Goal: Task Accomplishment & Management: Use online tool/utility

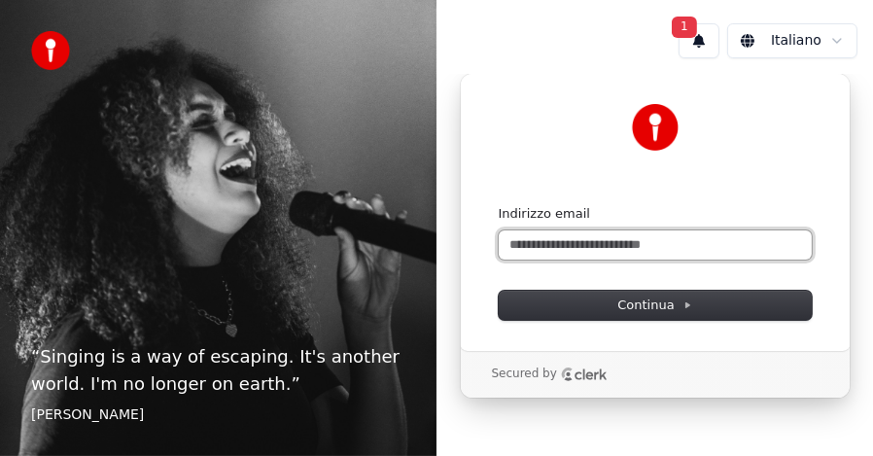
click at [573, 248] on input "Indirizzo email" at bounding box center [655, 244] width 313 height 29
type input "*"
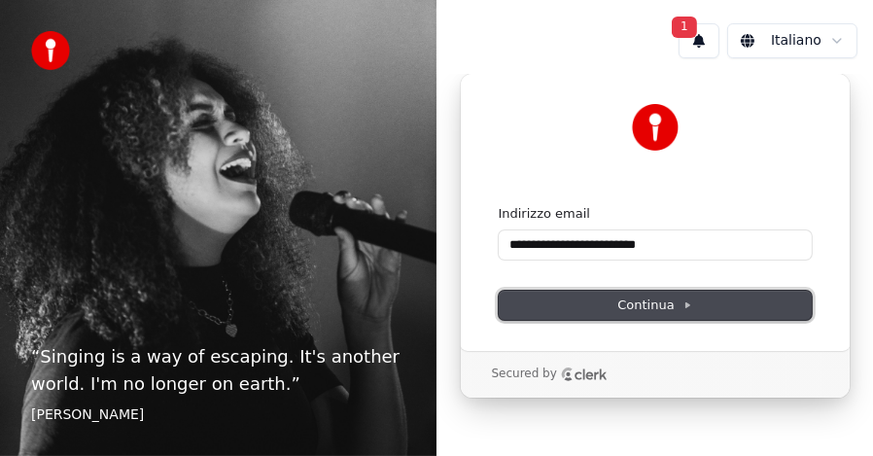
click at [644, 301] on span "Continua" at bounding box center [654, 306] width 74 height 18
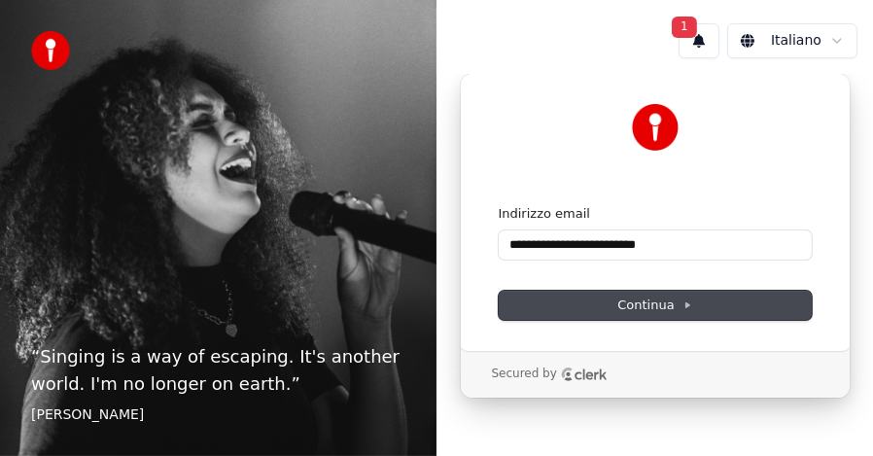
type input "**********"
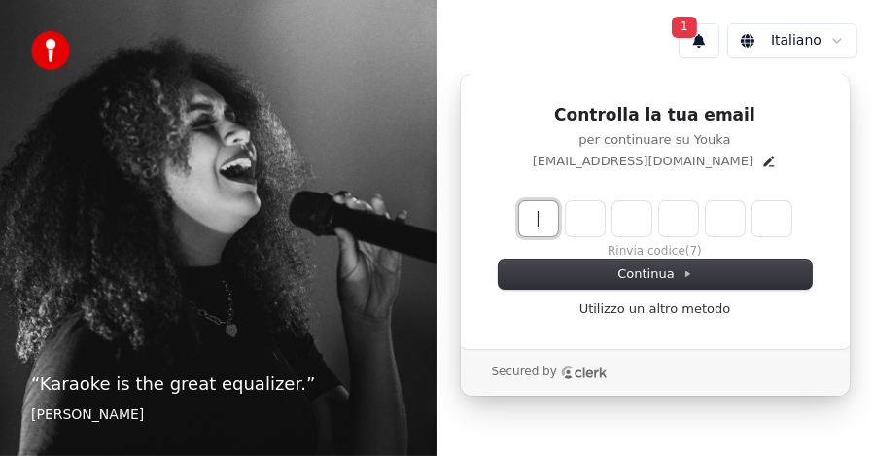
click at [534, 211] on input "Enter verification code" at bounding box center [655, 218] width 272 height 35
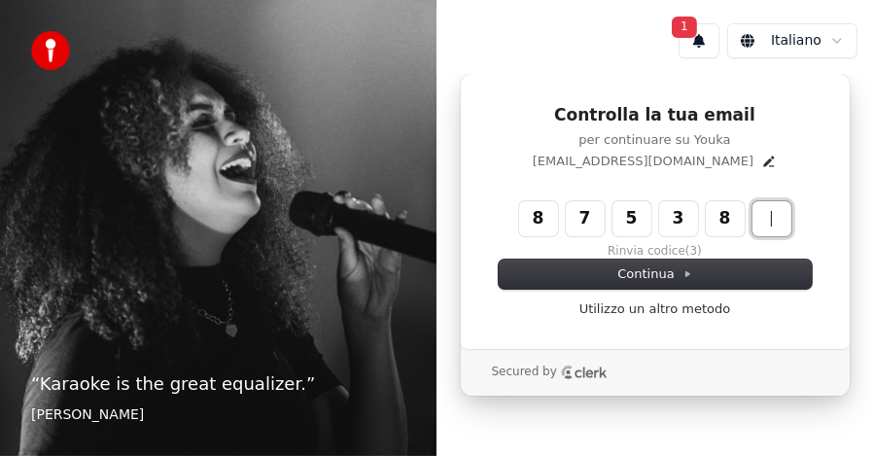
type input "******"
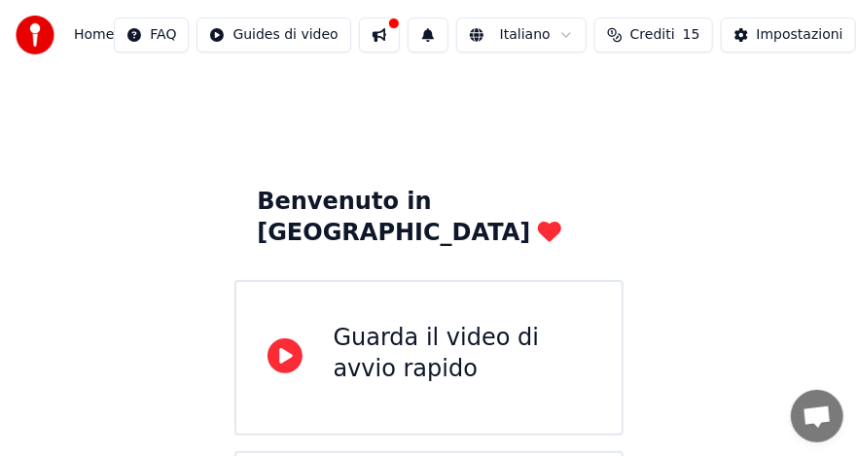
click at [285, 338] on icon at bounding box center [284, 355] width 35 height 35
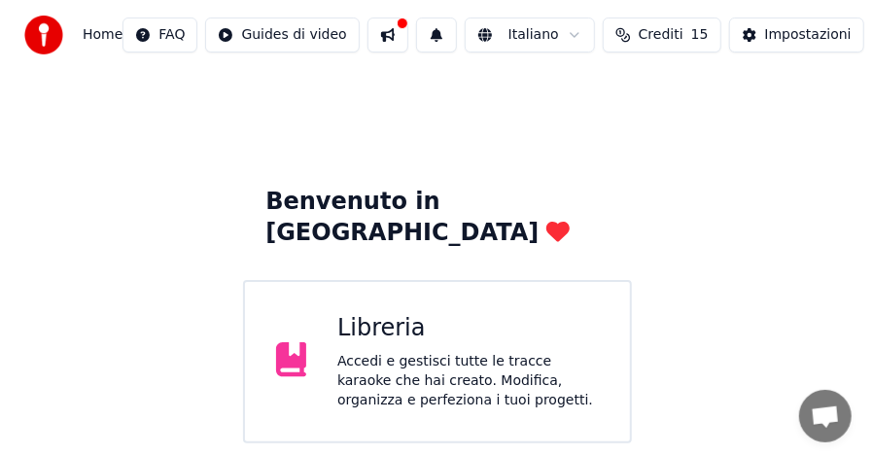
scroll to position [227, 0]
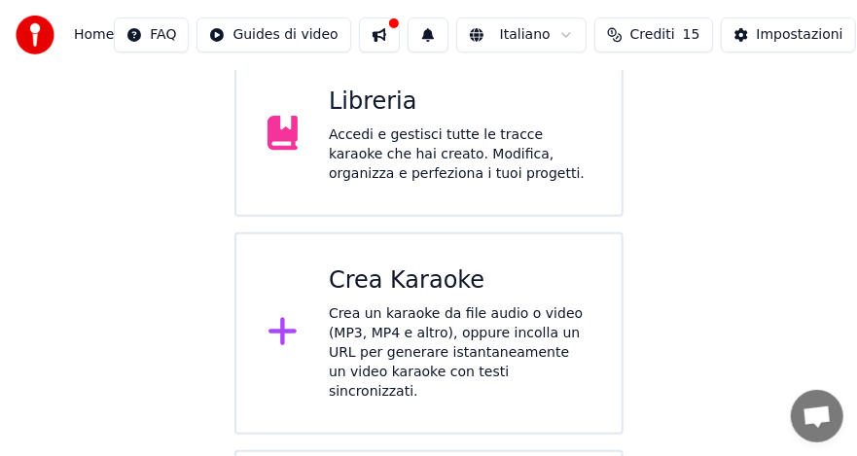
click at [407, 265] on div "Crea Karaoke" at bounding box center [460, 280] width 262 height 31
click at [407, 250] on body "Home FAQ Guides di video Italiano Crediti 15 Impostazioni Benvenuto in Youka Li…" at bounding box center [428, 263] width 857 height 980
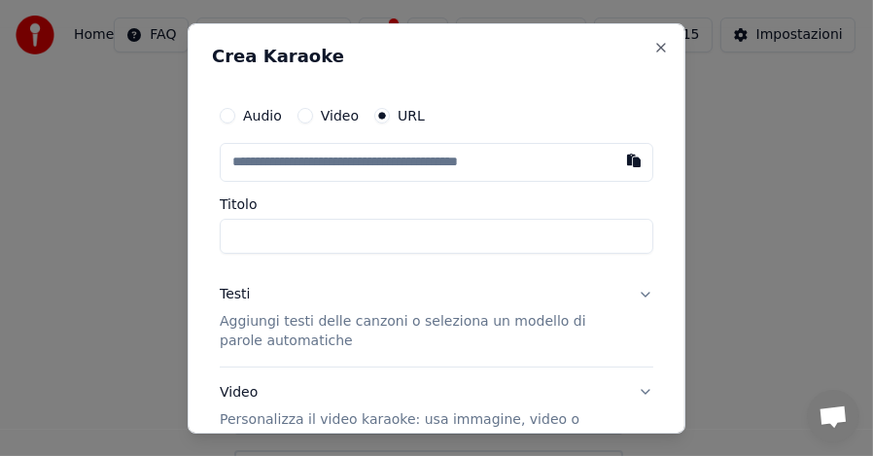
click at [302, 163] on input "text" at bounding box center [437, 161] width 434 height 39
click at [617, 157] on button "button" at bounding box center [634, 159] width 39 height 35
type input "**********"
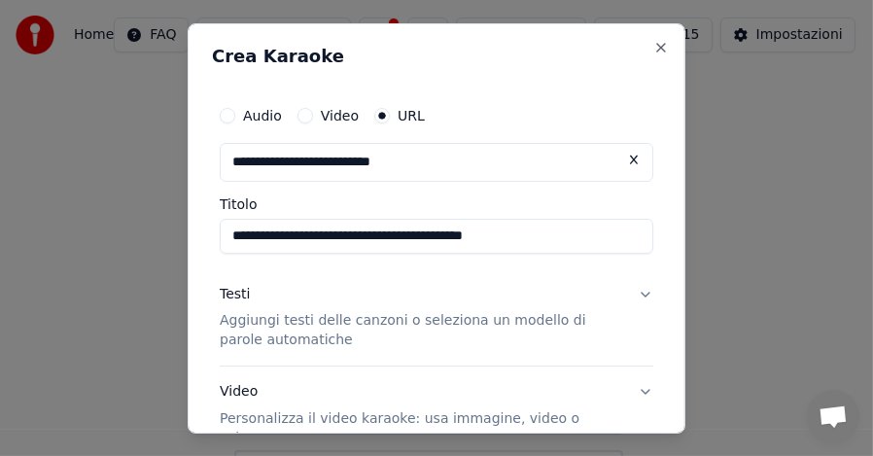
type input "**********"
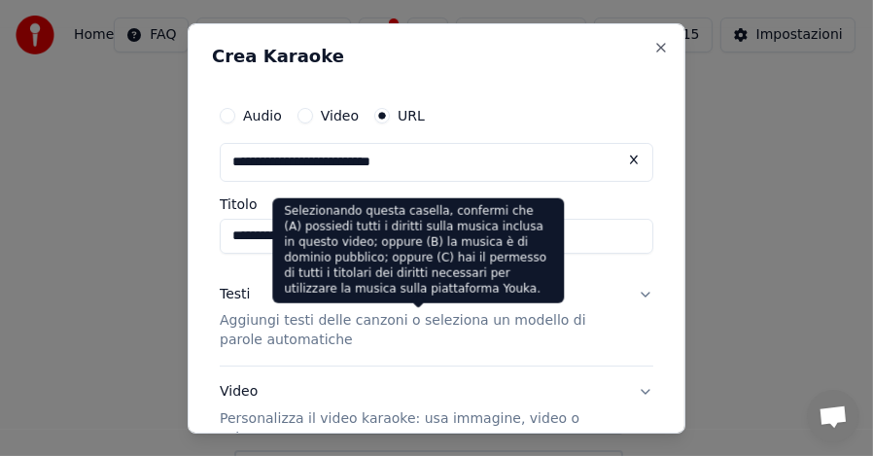
scroll to position [199, 0]
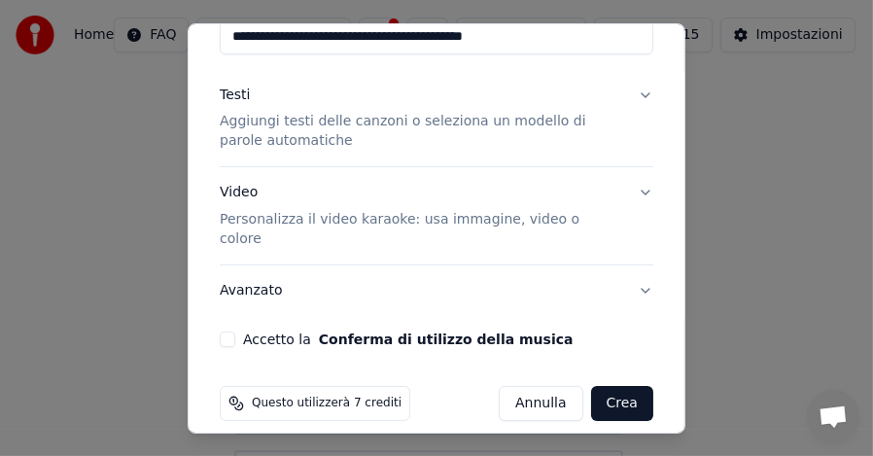
click at [229, 332] on button "Accetto la Conferma di utilizzo della musica" at bounding box center [228, 340] width 16 height 16
click at [324, 124] on p "Aggiungi testi delle canzoni o seleziona un modello di parole automatiche" at bounding box center [421, 131] width 403 height 39
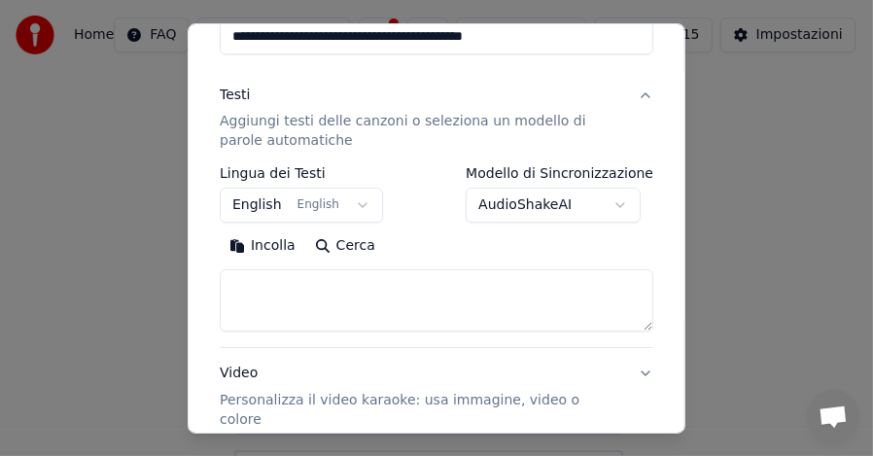
click at [274, 249] on button "Incolla" at bounding box center [263, 245] width 86 height 31
type textarea "**********"
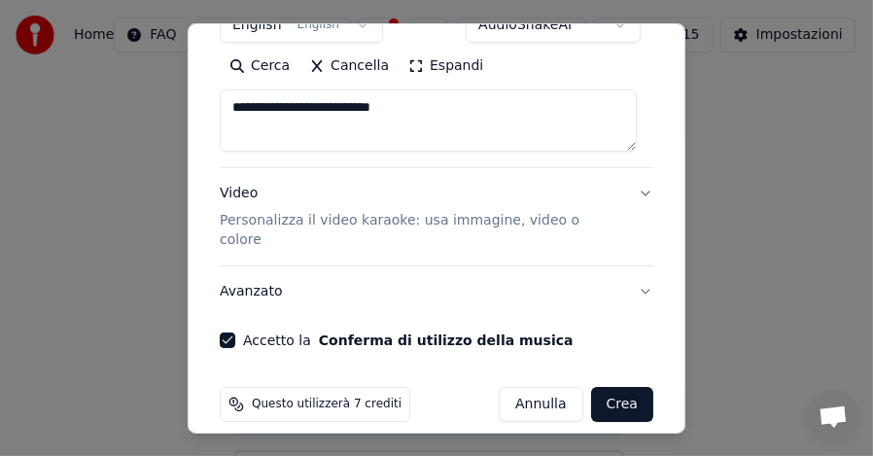
scroll to position [380, 0]
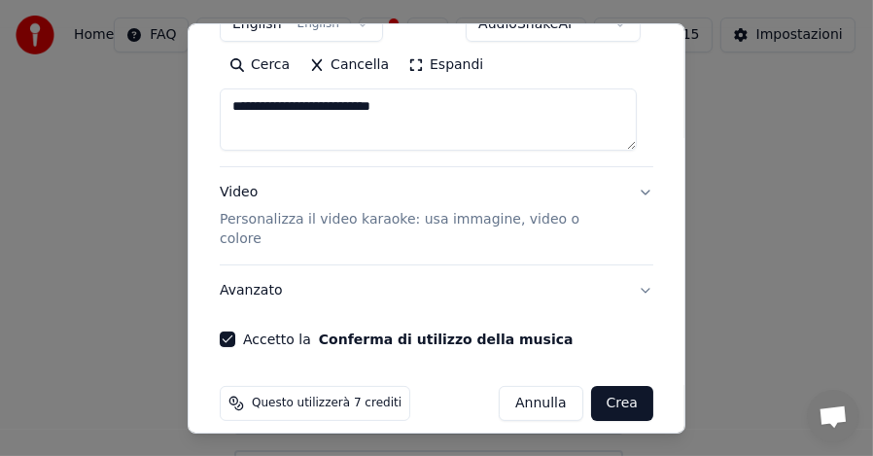
click at [591, 386] on button "Crea" at bounding box center [622, 403] width 62 height 35
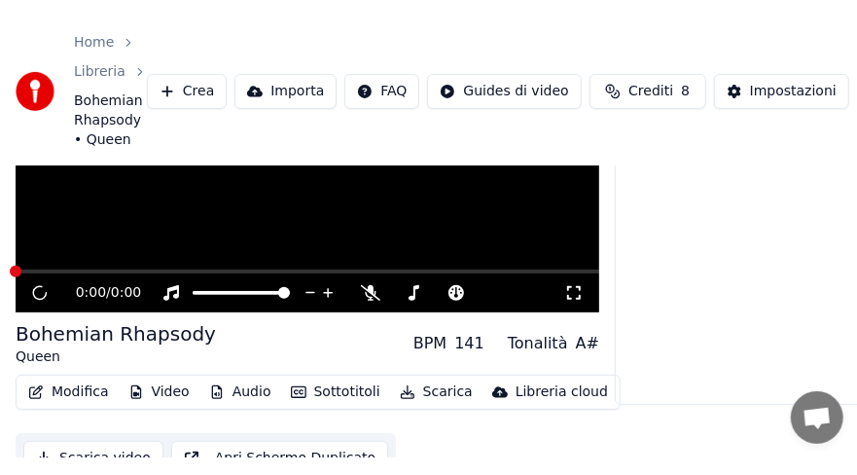
scroll to position [142, 0]
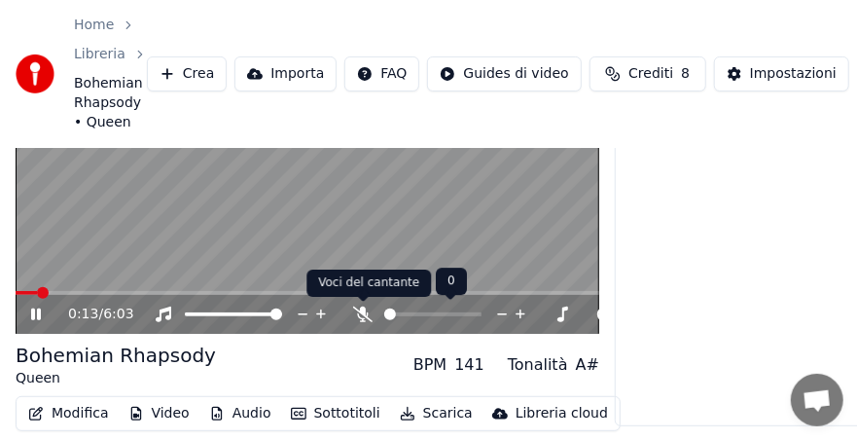
click at [363, 315] on icon at bounding box center [362, 314] width 19 height 16
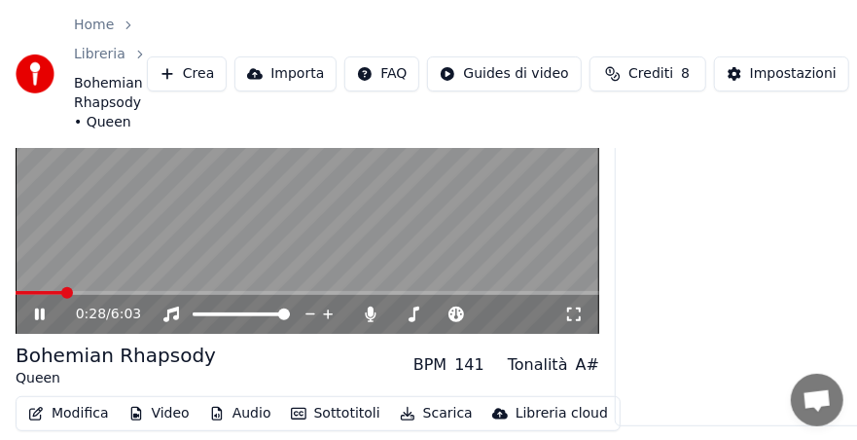
click at [39, 315] on icon at bounding box center [53, 314] width 45 height 16
click at [76, 410] on button "Modifica" at bounding box center [68, 413] width 96 height 27
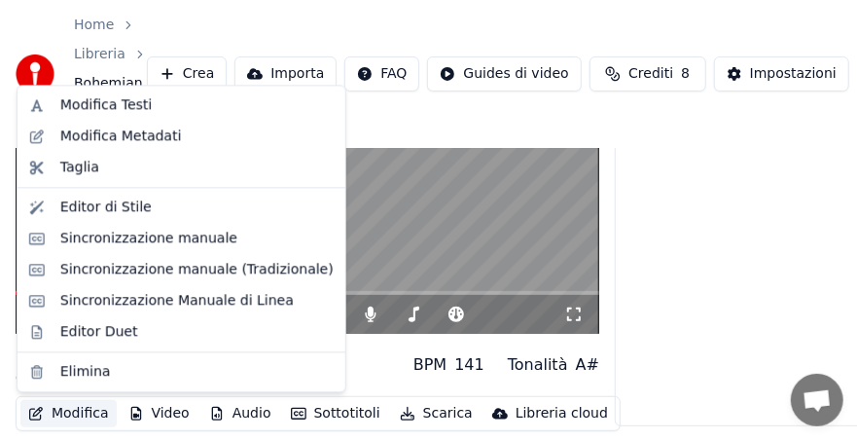
click at [78, 410] on button "Modifica" at bounding box center [68, 413] width 96 height 27
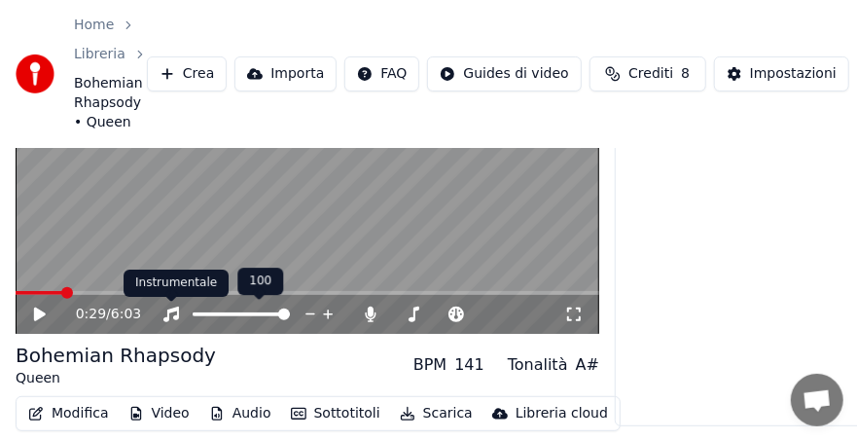
click at [171, 315] on icon at bounding box center [170, 314] width 19 height 16
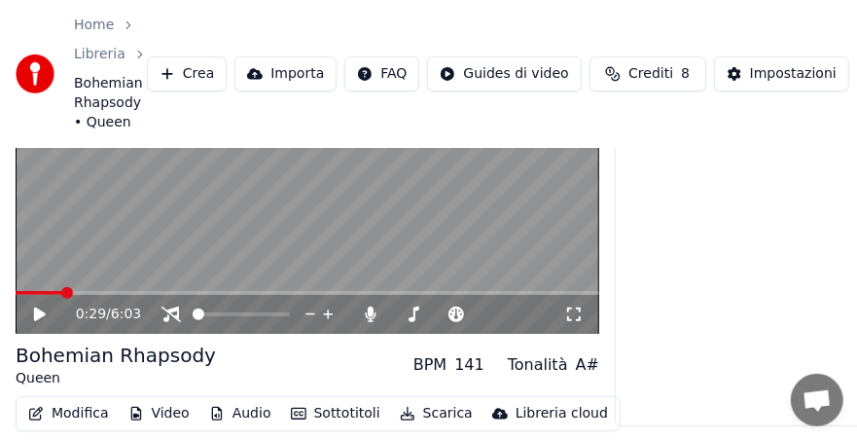
click at [35, 311] on icon at bounding box center [40, 314] width 12 height 14
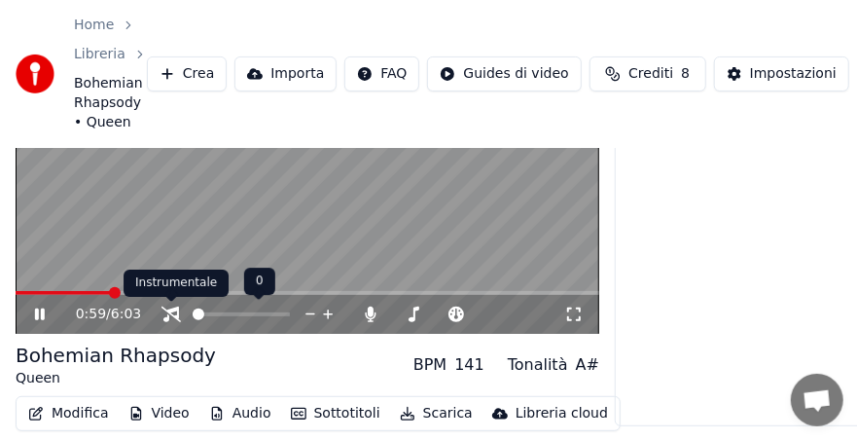
click at [173, 313] on icon at bounding box center [170, 314] width 19 height 16
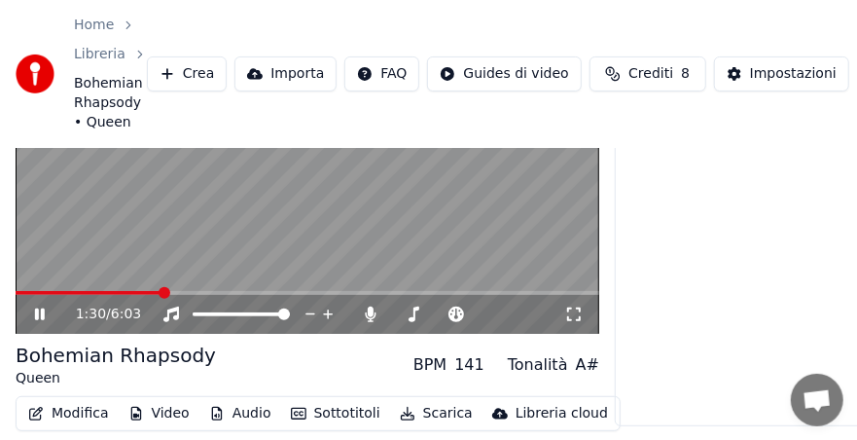
click at [40, 319] on icon at bounding box center [53, 314] width 45 height 16
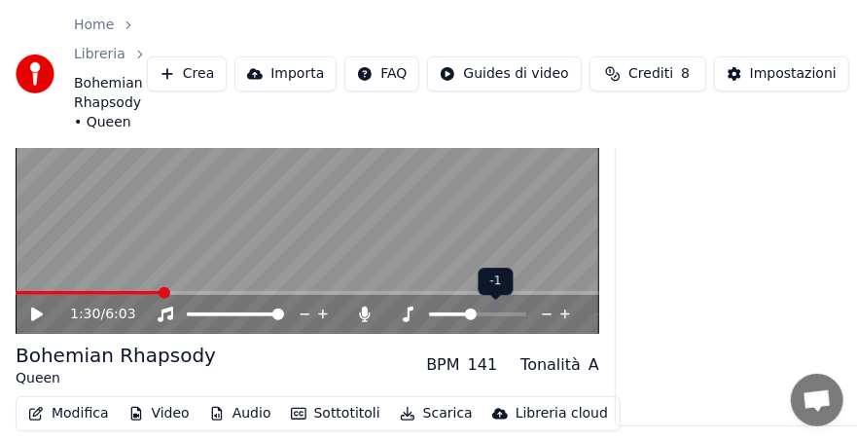
click at [472, 316] on span at bounding box center [471, 314] width 12 height 12
click at [37, 317] on icon at bounding box center [40, 314] width 12 height 14
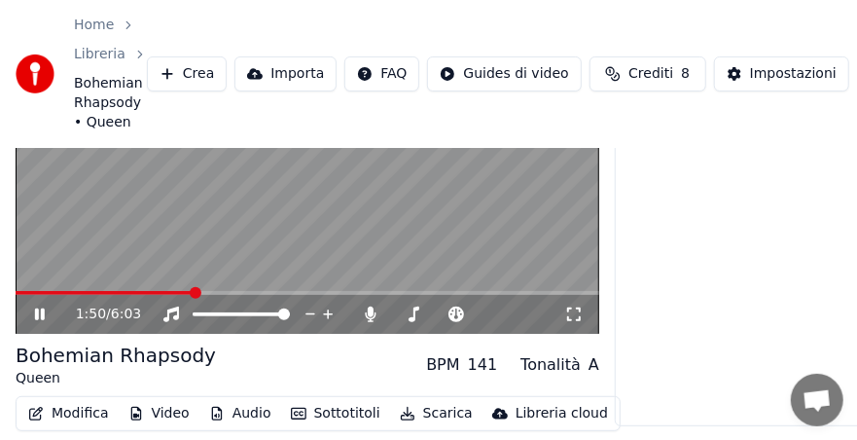
click at [41, 317] on icon at bounding box center [40, 314] width 10 height 12
click at [34, 314] on icon at bounding box center [40, 314] width 12 height 14
click at [37, 314] on icon at bounding box center [40, 314] width 10 height 12
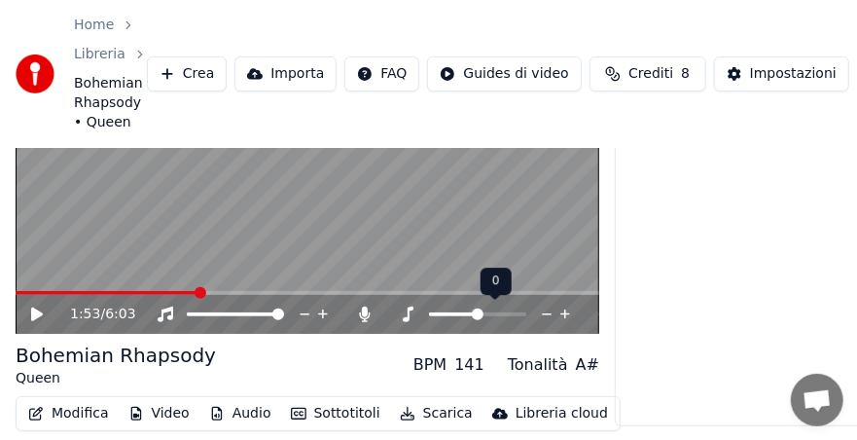
click at [475, 315] on span at bounding box center [478, 314] width 12 height 12
click at [571, 315] on icon at bounding box center [573, 314] width 19 height 16
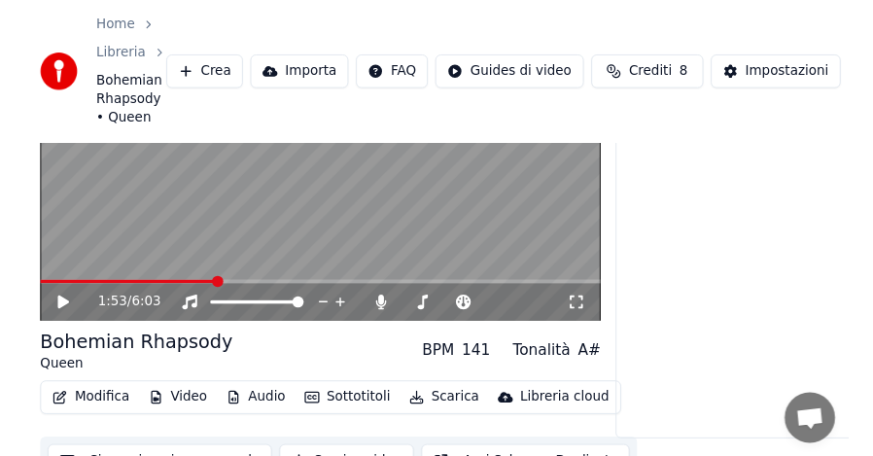
scroll to position [0, 0]
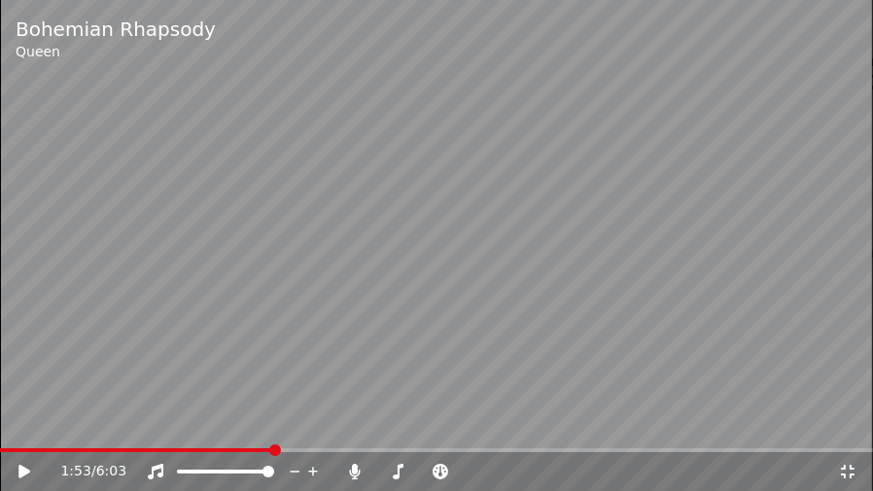
click at [849, 455] on icon at bounding box center [847, 472] width 19 height 16
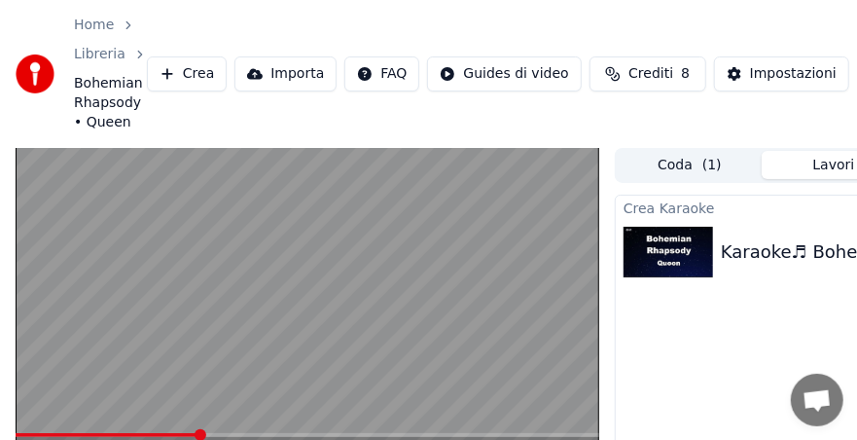
click at [735, 73] on button "Impostazioni" at bounding box center [781, 73] width 135 height 35
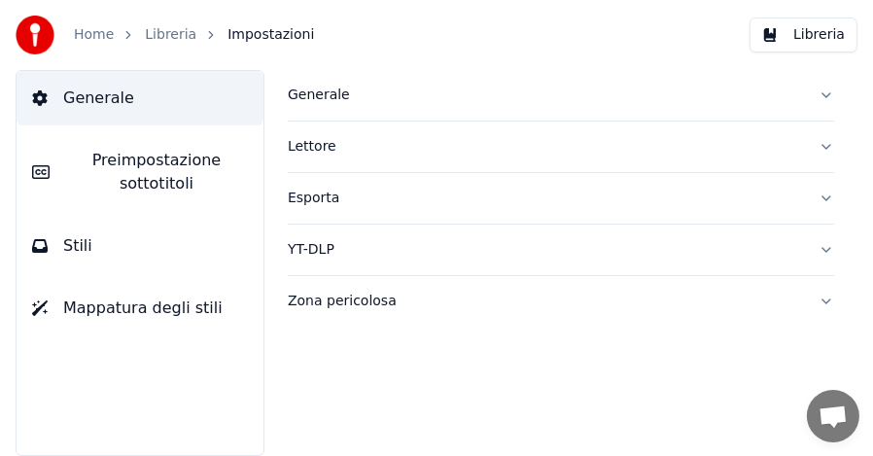
click at [710, 152] on div "Lettore" at bounding box center [545, 146] width 515 height 19
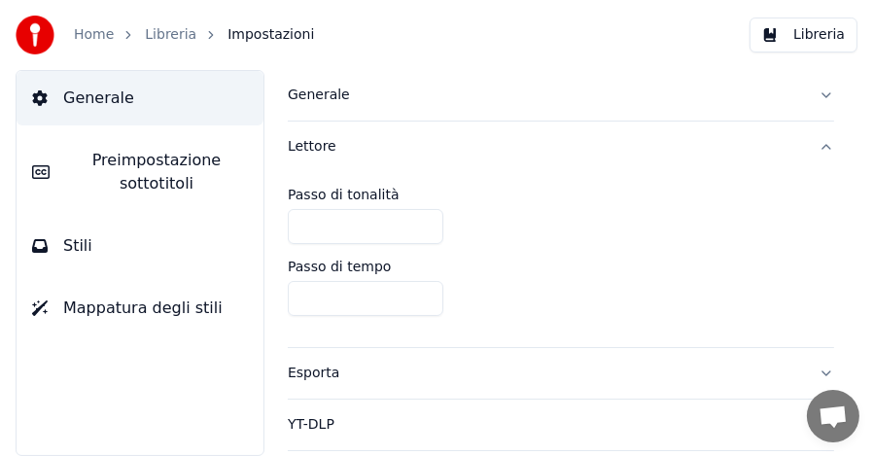
click at [802, 91] on button "Generale" at bounding box center [561, 95] width 546 height 51
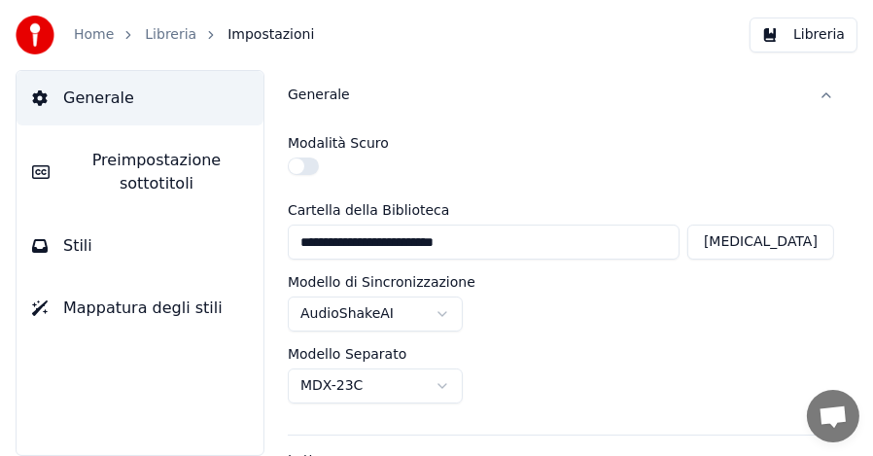
click at [161, 37] on link "Libreria" at bounding box center [171, 34] width 52 height 19
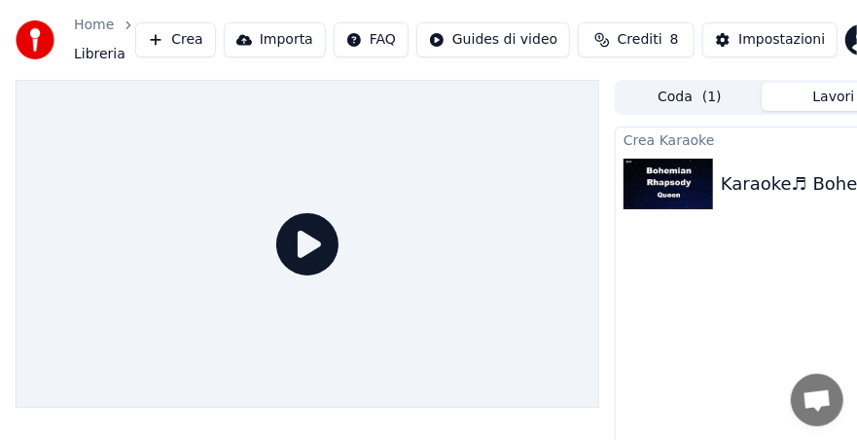
click at [689, 176] on img at bounding box center [667, 184] width 89 height 51
click at [321, 234] on icon at bounding box center [307, 244] width 62 height 62
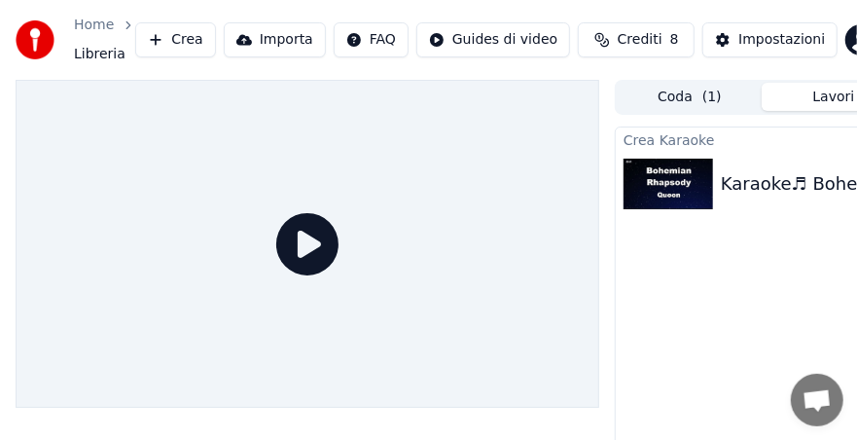
click at [671, 100] on button "Coda ( 1 )" at bounding box center [689, 97] width 144 height 28
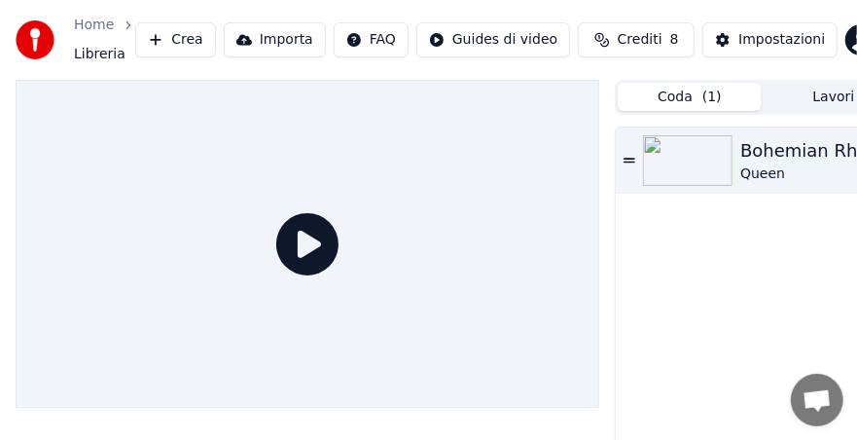
click at [752, 147] on div "Bohemian Rhapsody" at bounding box center [830, 150] width 180 height 27
click at [752, 80] on div "Home Libreria Crea Importa FAQ Guides di video Crediti 8 Impostazioni" at bounding box center [428, 40] width 857 height 80
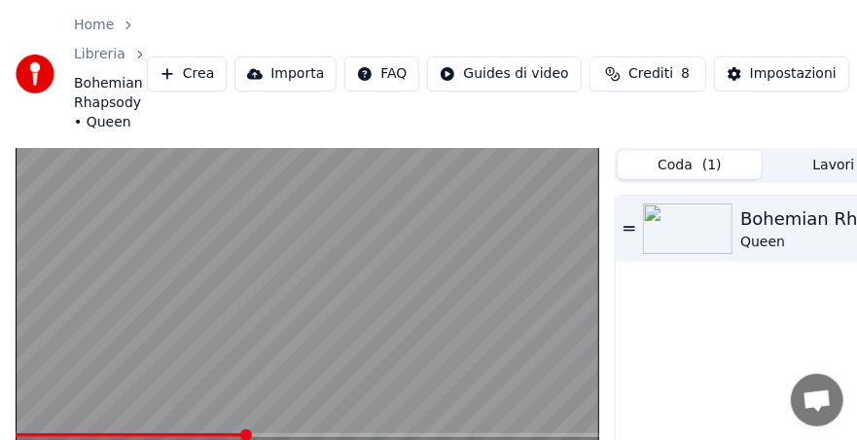
scroll to position [207, 0]
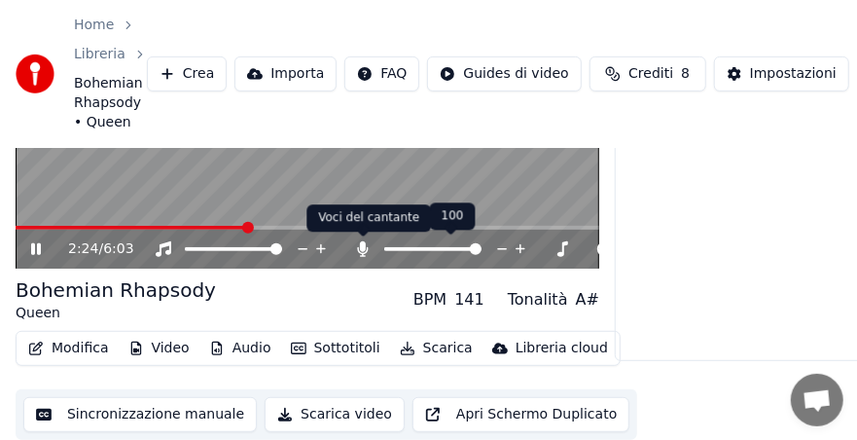
click at [361, 246] on icon at bounding box center [363, 249] width 11 height 16
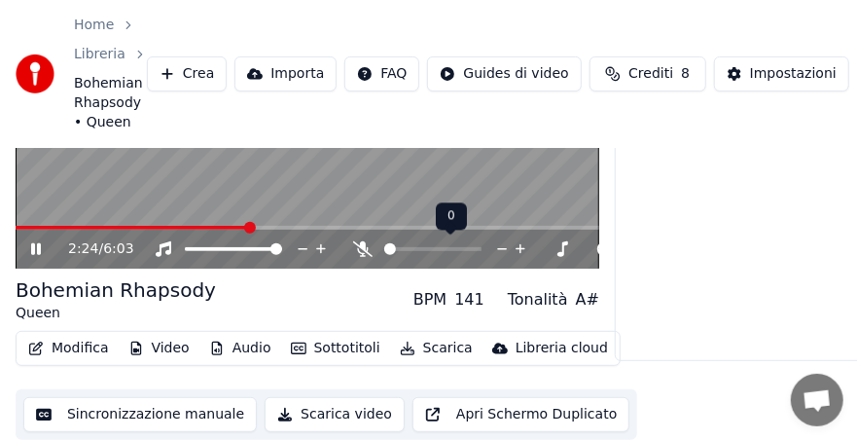
click at [361, 247] on icon at bounding box center [362, 249] width 19 height 16
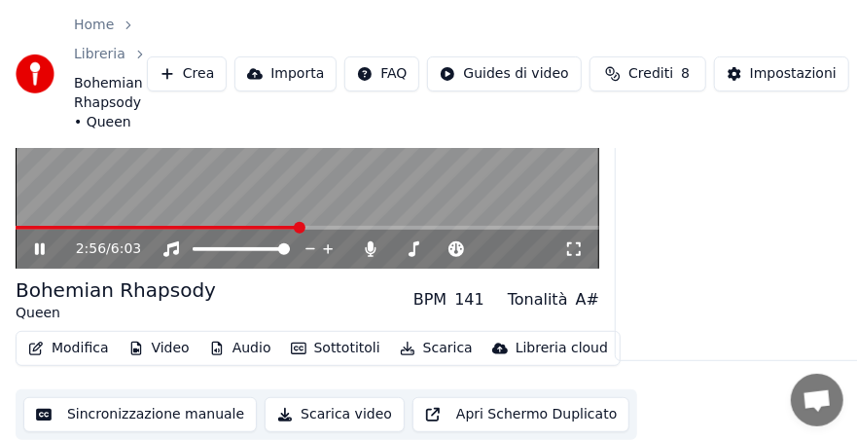
click at [36, 253] on icon at bounding box center [40, 249] width 10 height 12
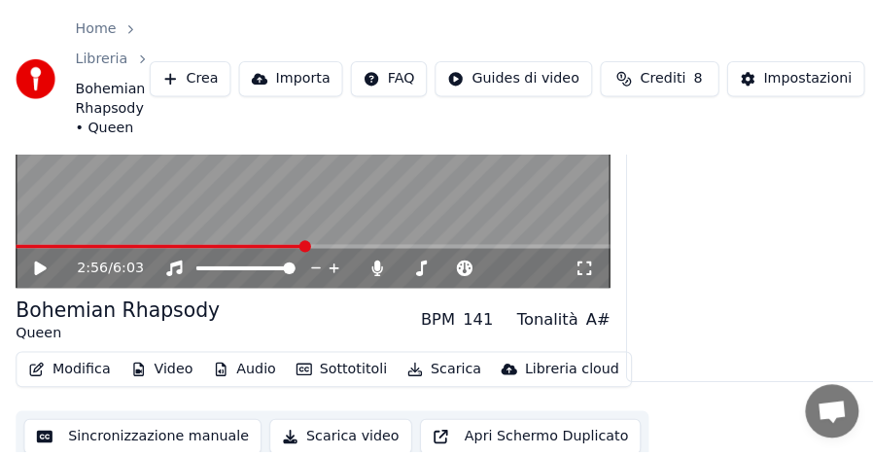
scroll to position [0, 0]
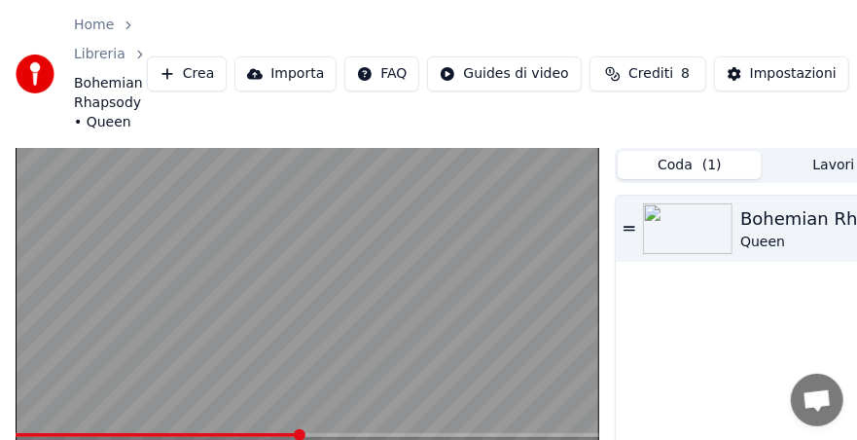
click at [275, 81] on button "Importa" at bounding box center [285, 73] width 102 height 35
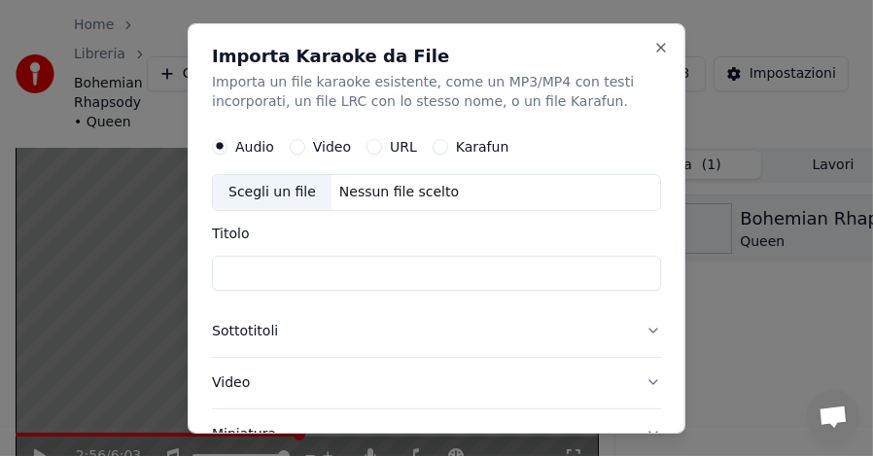
click at [433, 146] on button "Karafun" at bounding box center [441, 146] width 16 height 16
click at [271, 270] on input "Titolo" at bounding box center [436, 272] width 449 height 35
click at [653, 46] on button "Close" at bounding box center [661, 47] width 16 height 16
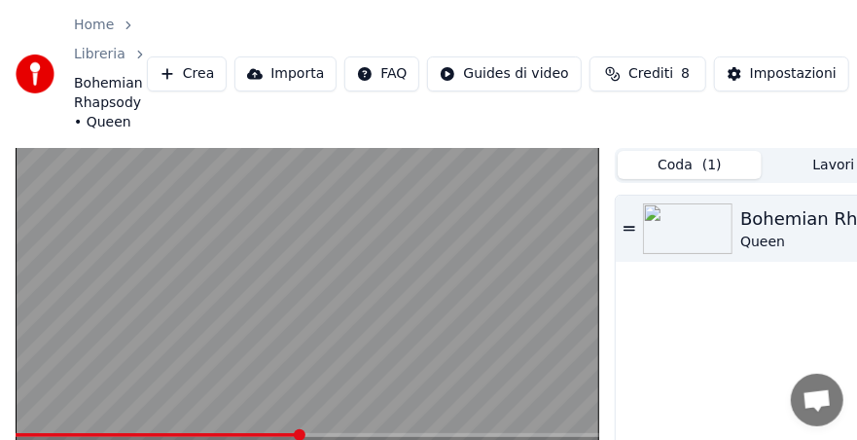
scroll to position [207, 0]
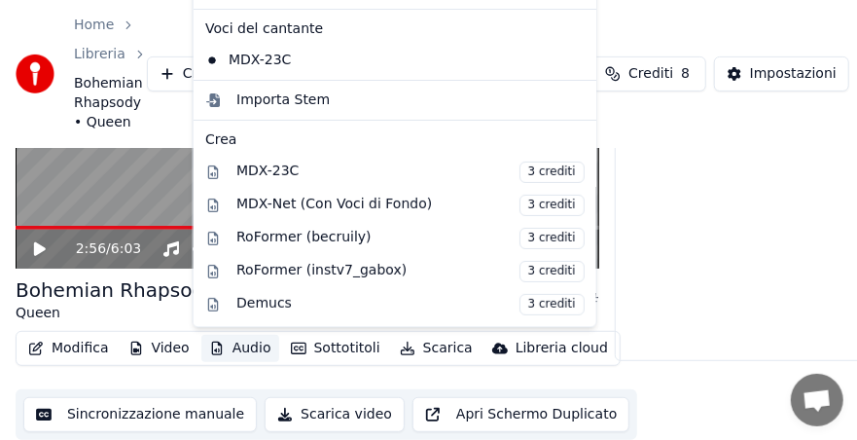
click at [233, 348] on button "Audio" at bounding box center [240, 348] width 78 height 27
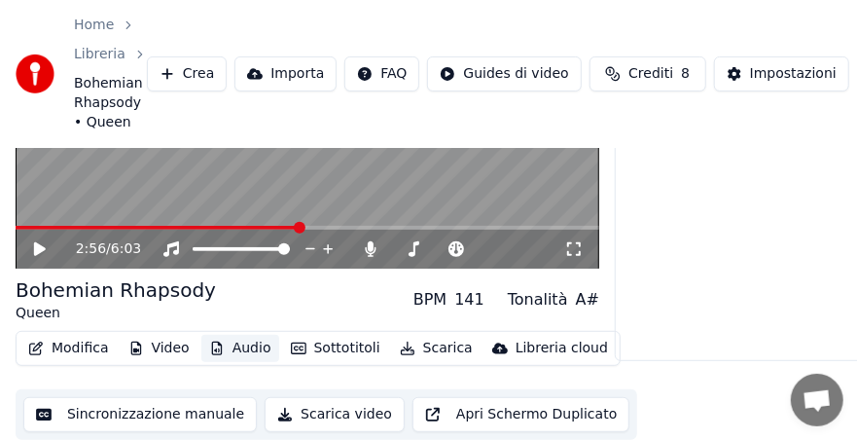
click at [233, 348] on button "Audio" at bounding box center [240, 348] width 78 height 27
click at [312, 405] on button "Scarica video" at bounding box center [334, 414] width 140 height 35
click at [103, 344] on button "Modifica" at bounding box center [68, 348] width 96 height 27
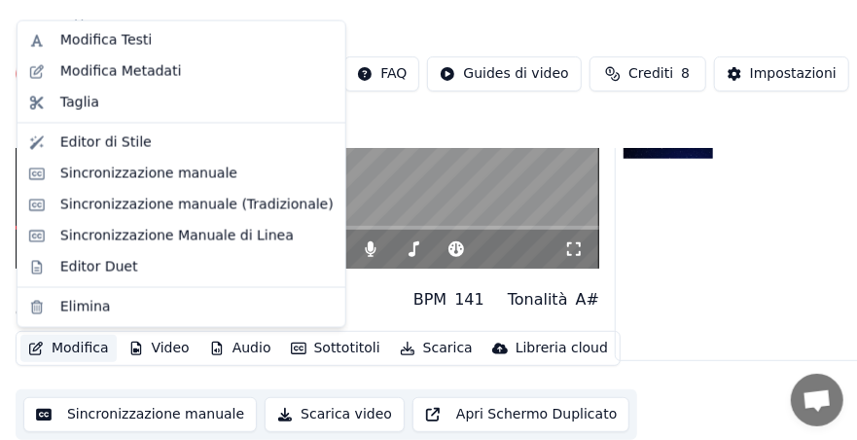
click at [103, 343] on button "Modifica" at bounding box center [68, 348] width 96 height 27
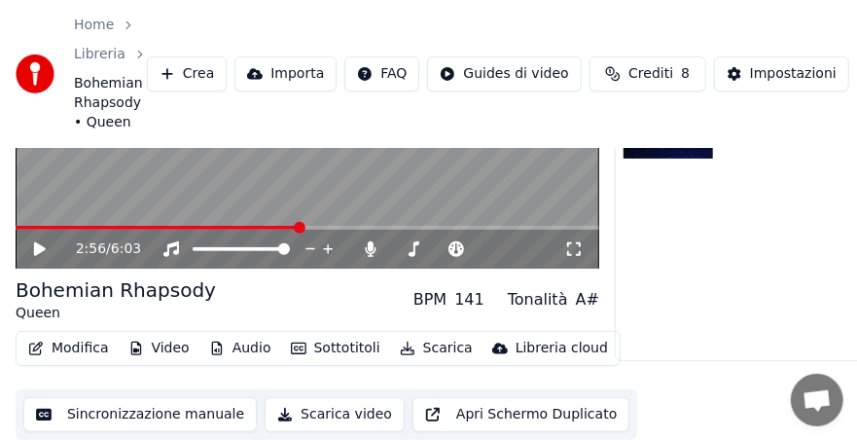
click at [291, 410] on button "Scarica video" at bounding box center [334, 414] width 140 height 35
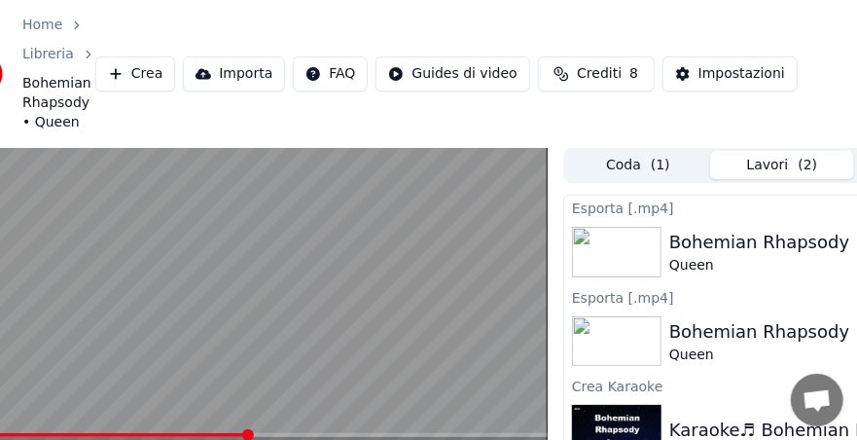
scroll to position [0, 194]
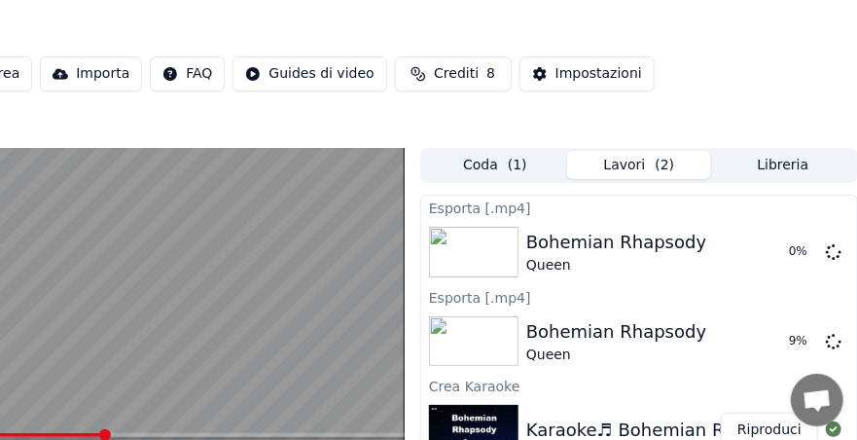
click at [268, 69] on html "Home Libreria Bohemian Rhapsody • Queen Crea Importa FAQ Guides di video Credit…" at bounding box center [234, 220] width 857 height 440
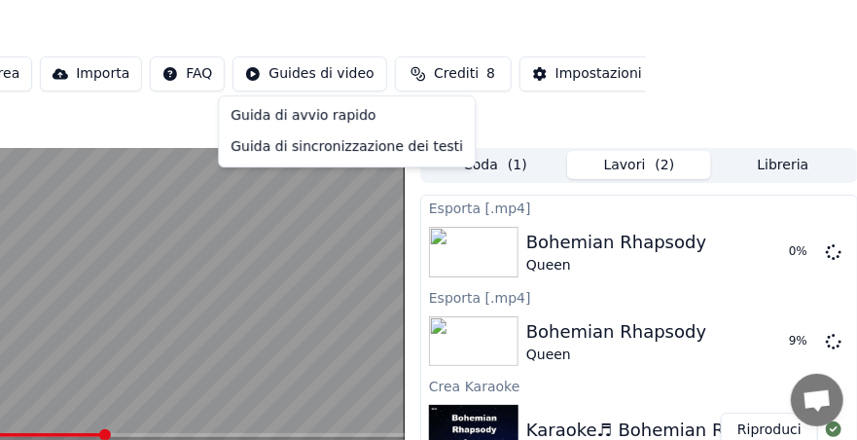
scroll to position [0, 178]
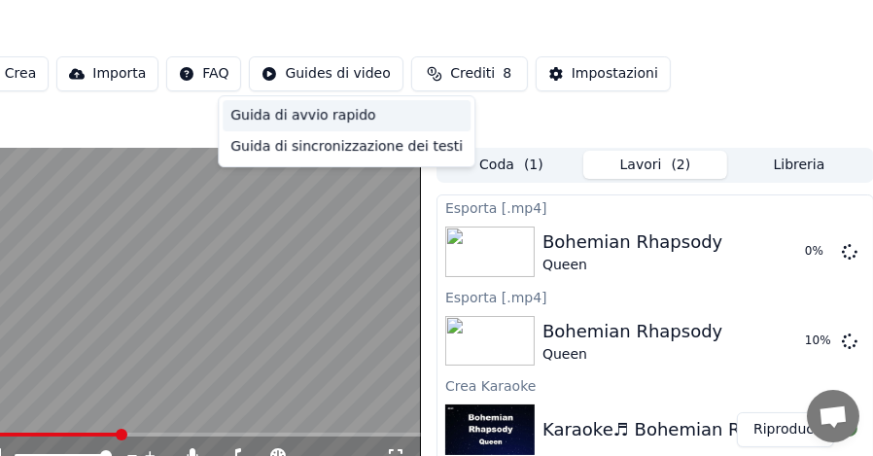
click at [260, 122] on div "Guida di avvio rapido" at bounding box center [347, 115] width 248 height 31
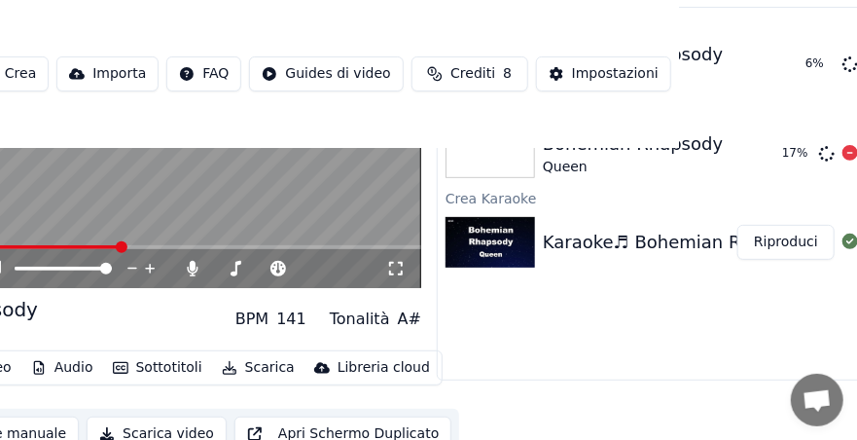
scroll to position [207, 178]
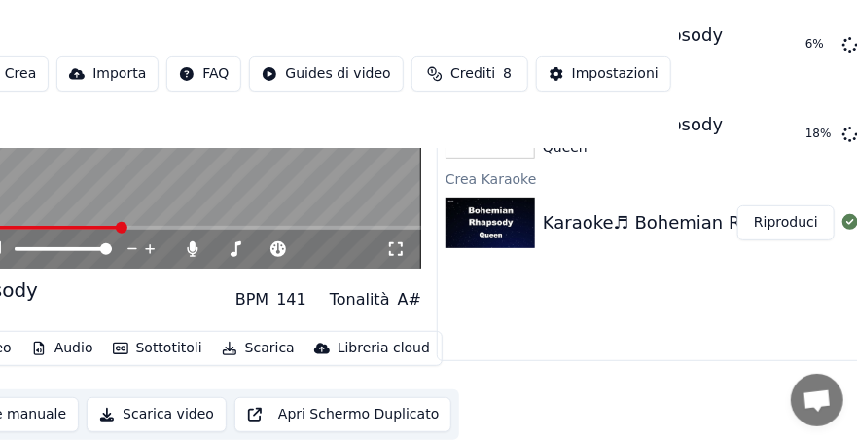
click at [788, 226] on button "Riproduci" at bounding box center [785, 222] width 97 height 35
click at [100, 249] on span at bounding box center [106, 249] width 12 height 12
click at [41, 247] on span at bounding box center [63, 249] width 97 height 4
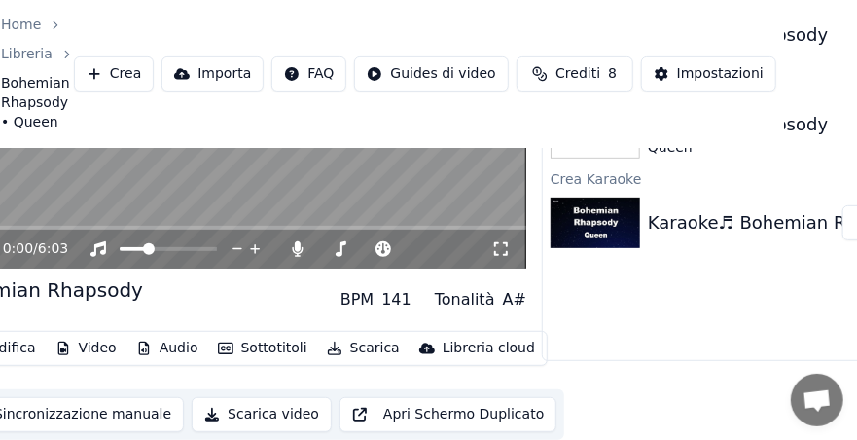
scroll to position [207, 0]
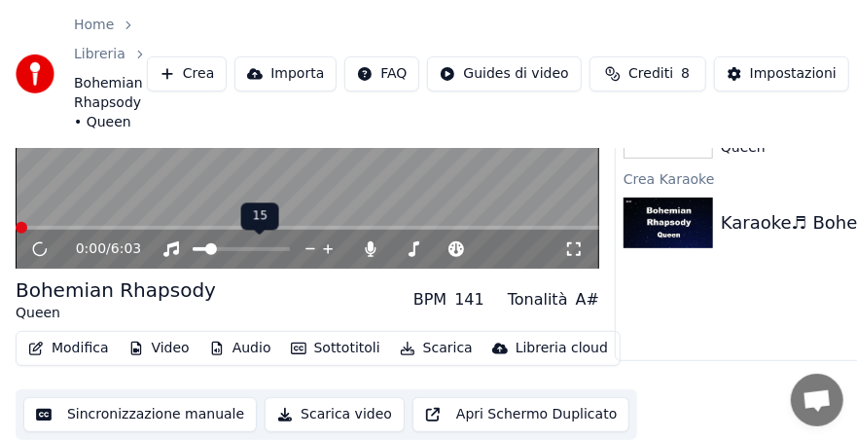
click at [206, 249] on span at bounding box center [211, 249] width 12 height 12
click at [212, 252] on span at bounding box center [216, 249] width 12 height 12
click at [29, 228] on span at bounding box center [24, 228] width 12 height 12
click at [226, 252] on span at bounding box center [228, 249] width 12 height 12
click at [222, 249] on span at bounding box center [225, 249] width 12 height 12
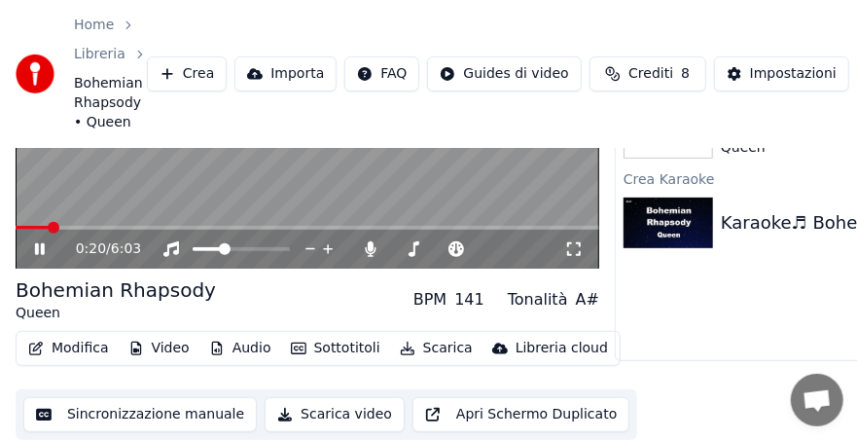
click at [37, 249] on icon at bounding box center [40, 249] width 10 height 12
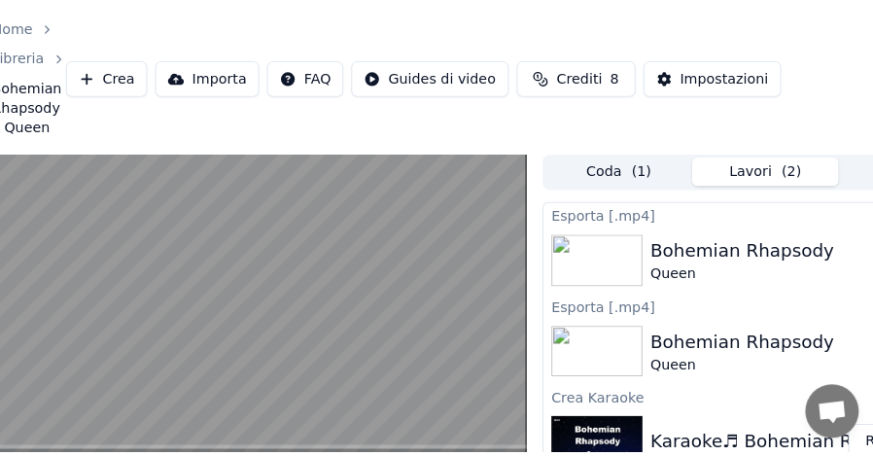
scroll to position [0, 0]
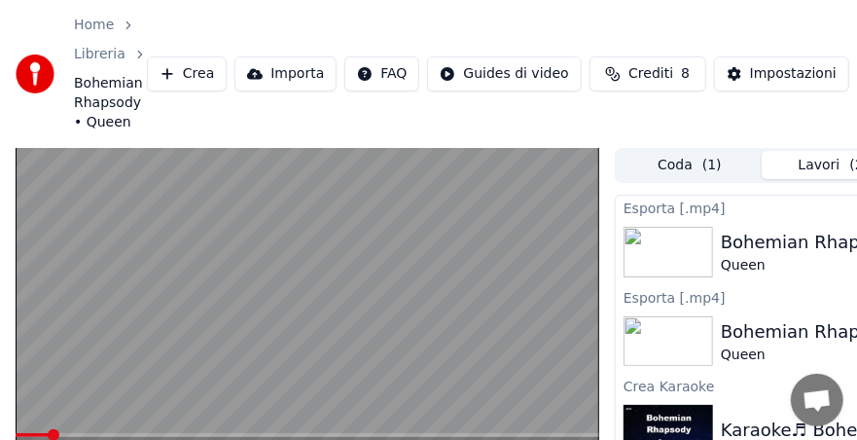
click at [196, 72] on button "Crea" at bounding box center [187, 73] width 80 height 35
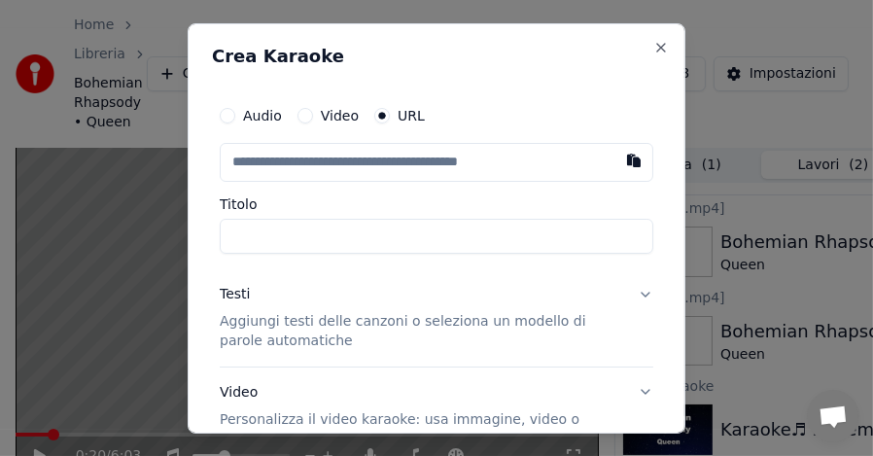
drag, startPoint x: 316, startPoint y: 162, endPoint x: 309, endPoint y: 155, distance: 10.3
click at [615, 164] on button "button" at bounding box center [634, 159] width 39 height 35
type input "**********"
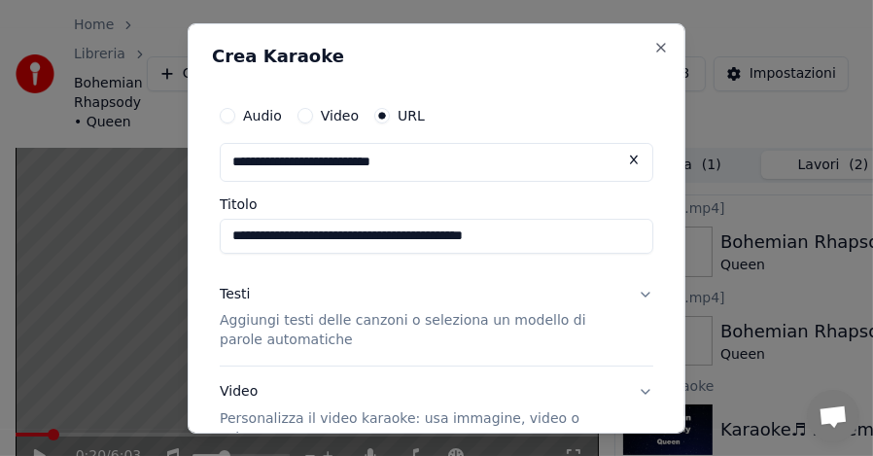
type input "**********"
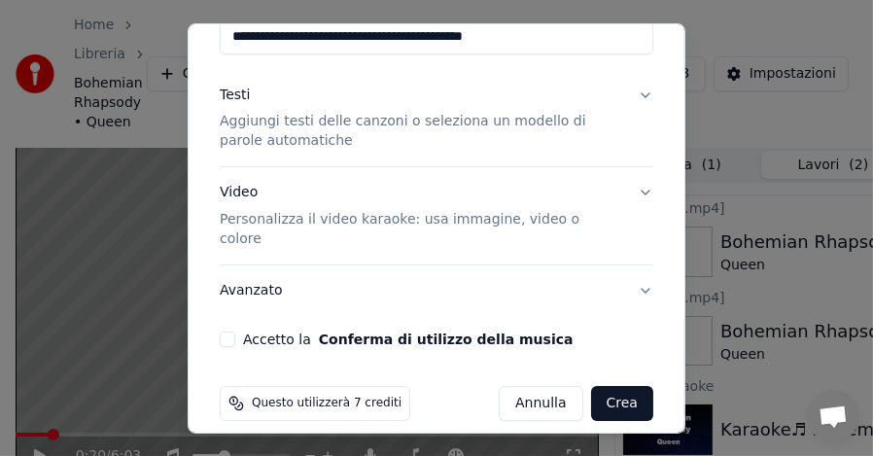
click at [228, 332] on button "Accetto la Conferma di utilizzo della musica" at bounding box center [228, 340] width 16 height 16
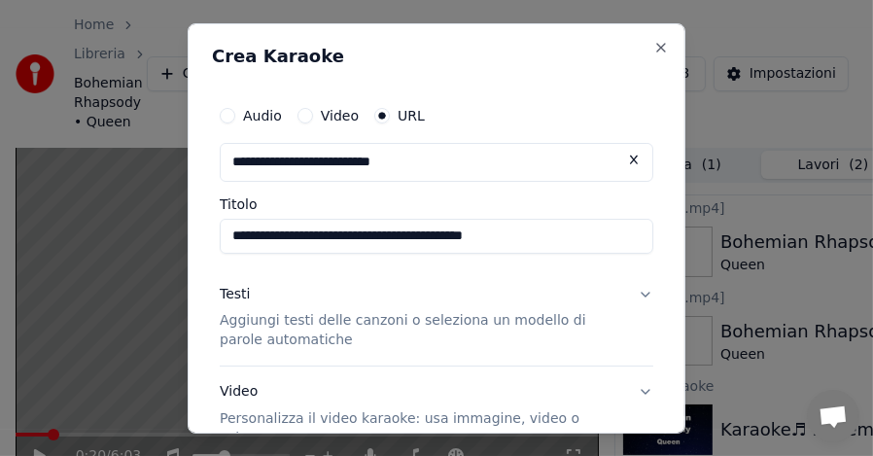
click at [229, 117] on button "Audio" at bounding box center [228, 115] width 16 height 16
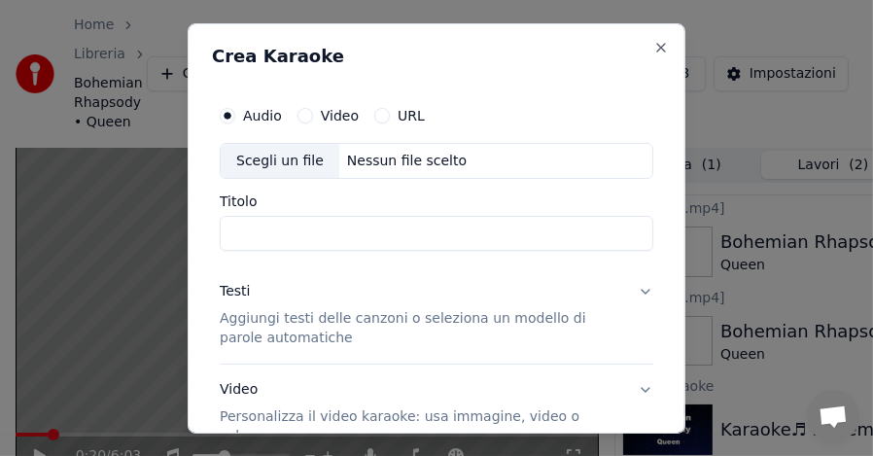
click at [381, 114] on button "URL" at bounding box center [382, 115] width 16 height 16
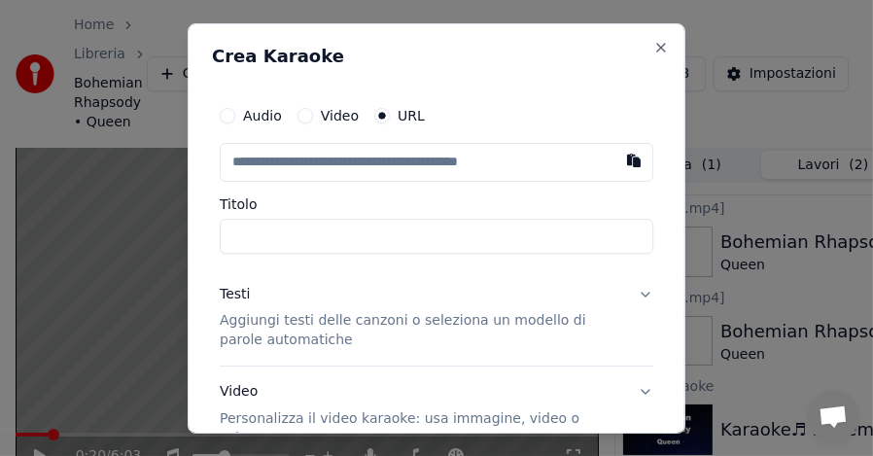
scroll to position [199, 0]
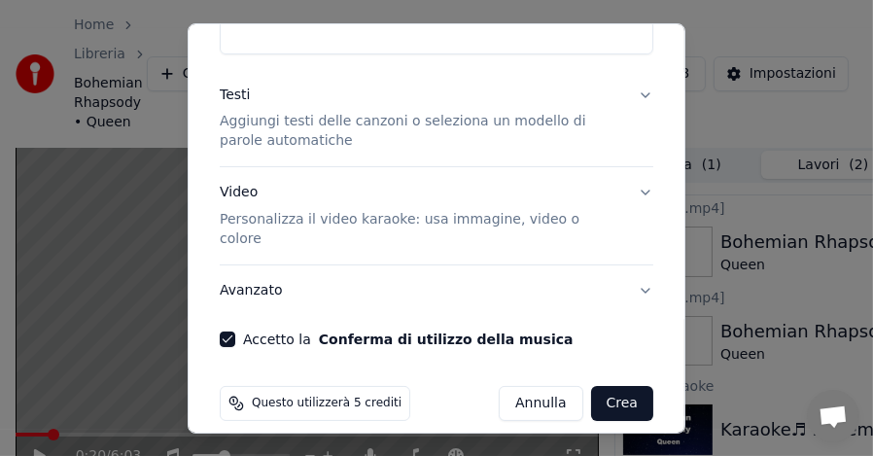
click at [596, 390] on button "Crea" at bounding box center [622, 403] width 62 height 35
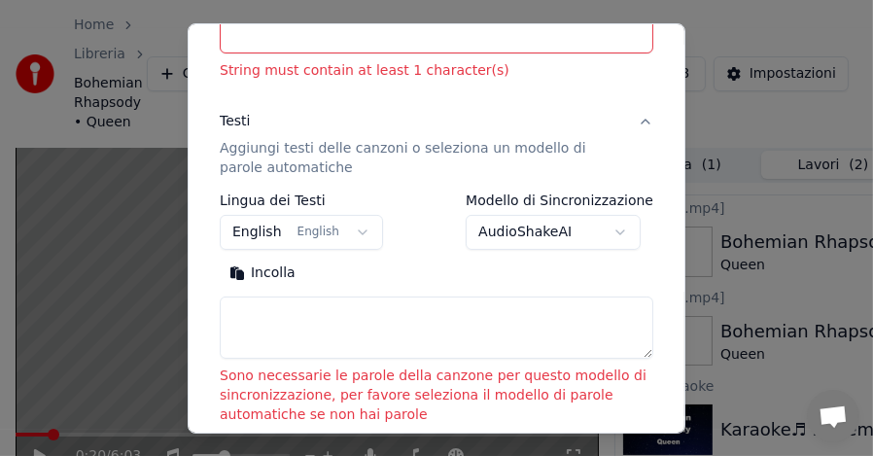
scroll to position [0, 0]
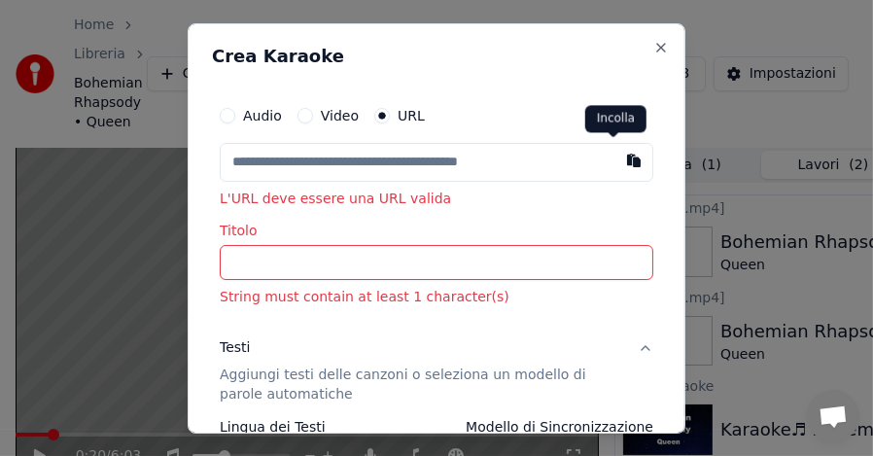
click at [615, 163] on button "button" at bounding box center [634, 159] width 39 height 35
type input "**********"
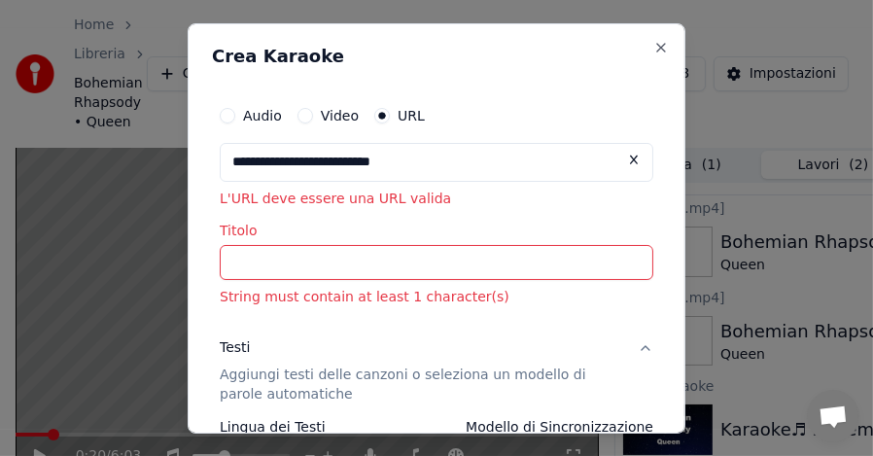
click at [313, 288] on p "String must contain at least 1 character(s)" at bounding box center [437, 297] width 434 height 19
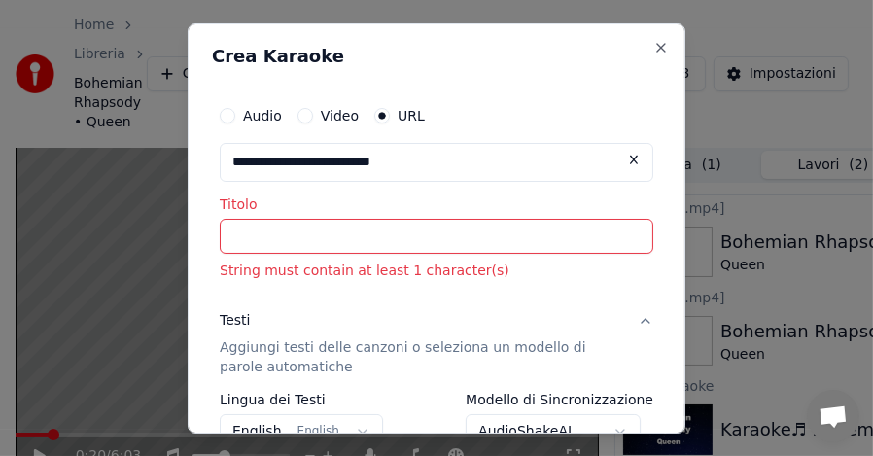
type input "**********"
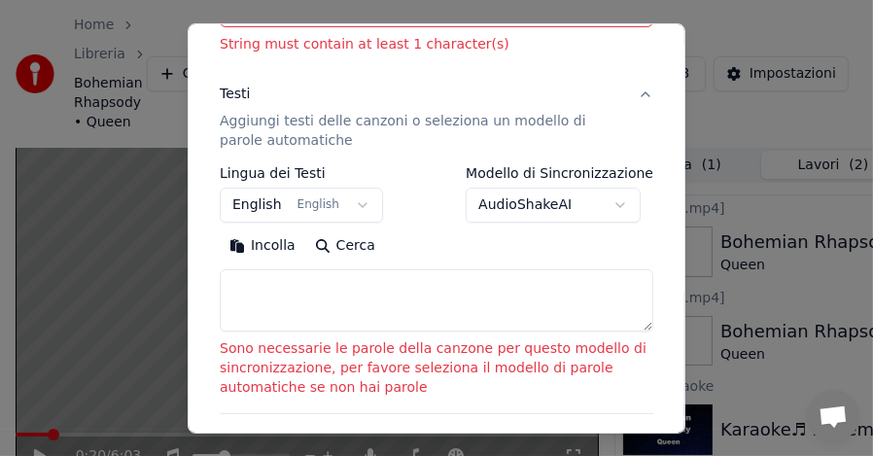
scroll to position [474, 0]
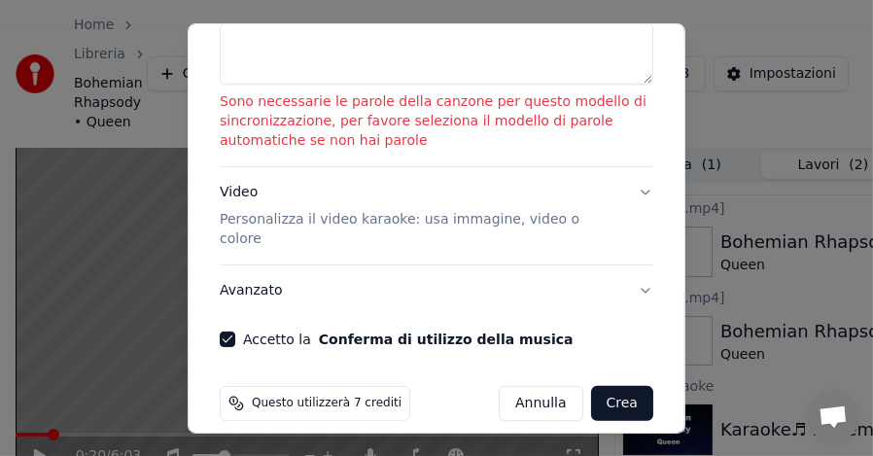
click at [597, 386] on button "Crea" at bounding box center [622, 403] width 62 height 35
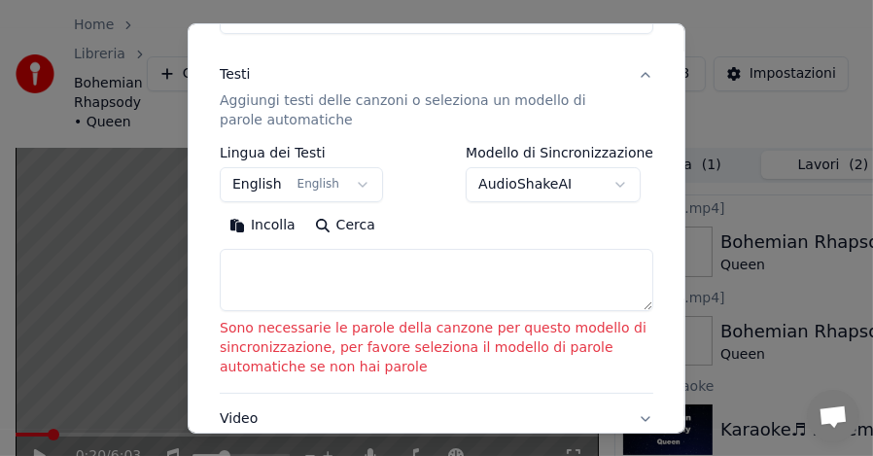
click at [264, 264] on textarea at bounding box center [437, 280] width 434 height 62
click at [284, 224] on button "Incolla" at bounding box center [263, 225] width 86 height 31
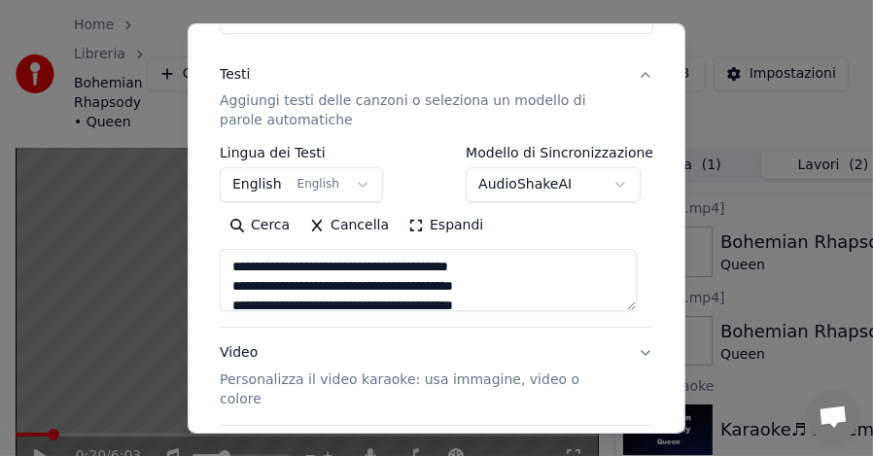
click at [349, 188] on button "English English" at bounding box center [301, 184] width 163 height 35
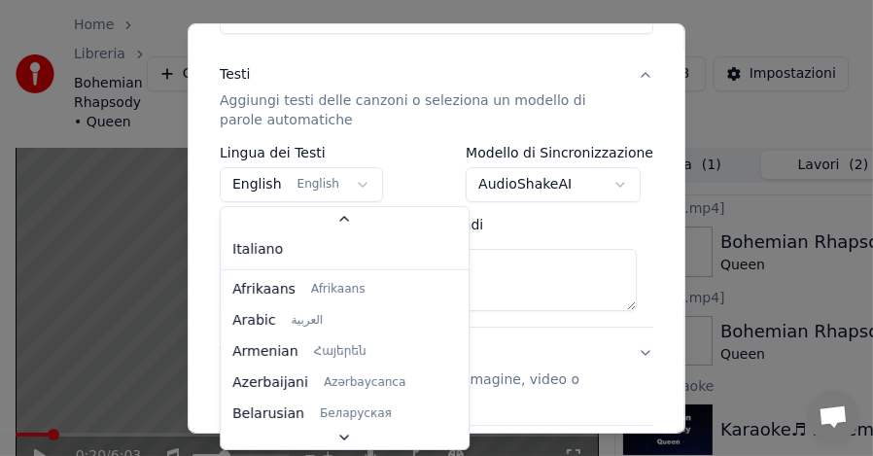
scroll to position [104, 0]
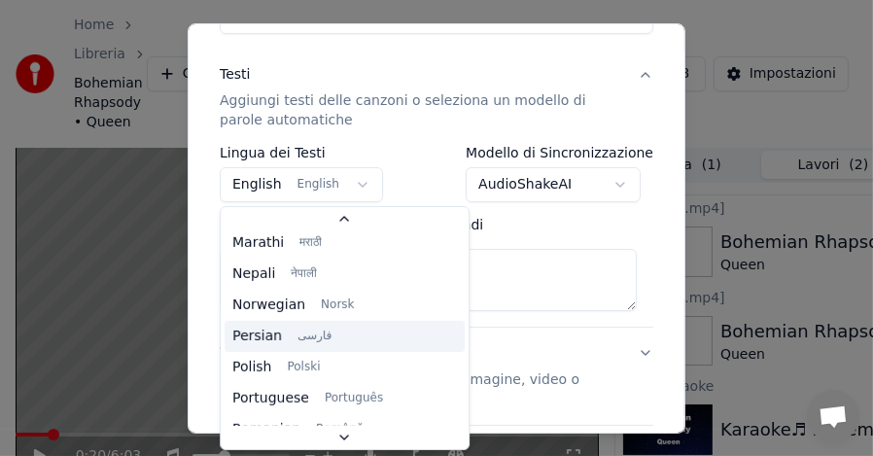
type textarea "**********"
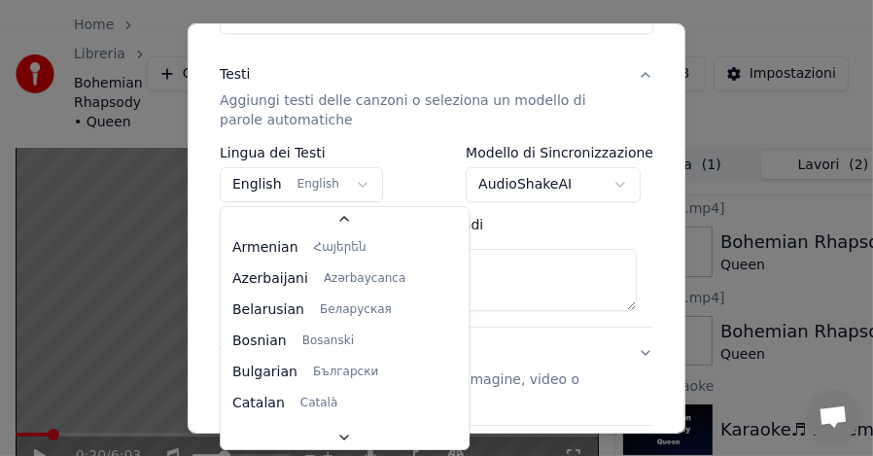
scroll to position [0, 0]
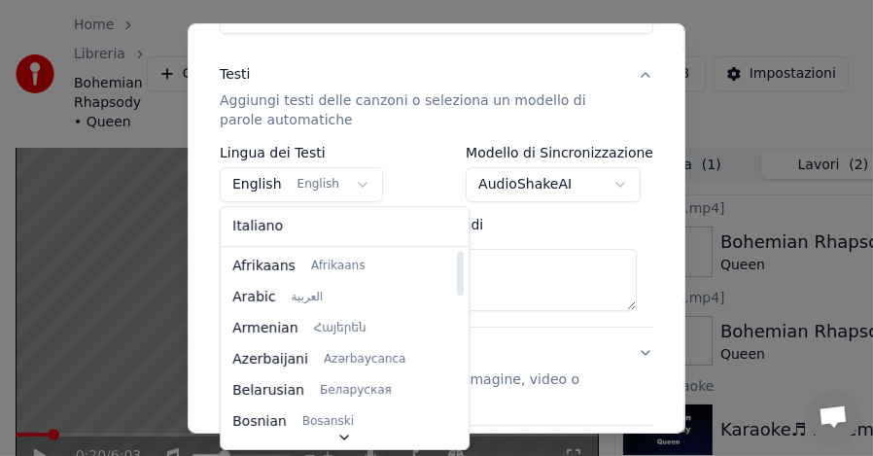
select select "**"
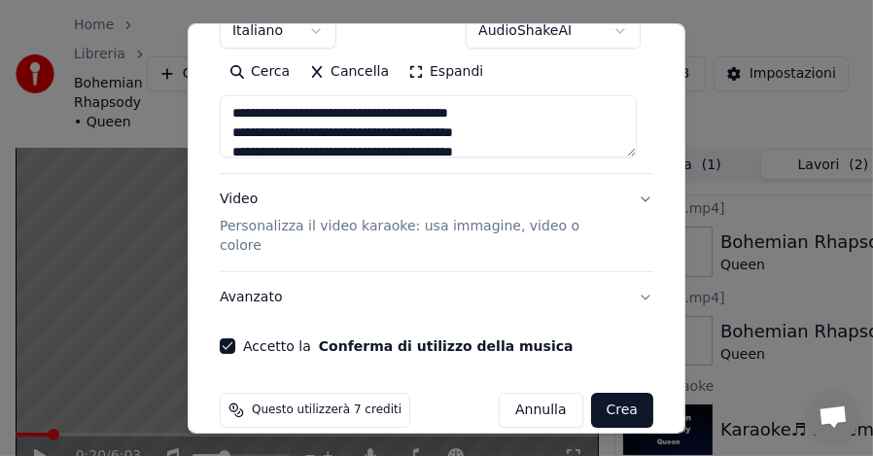
scroll to position [380, 0]
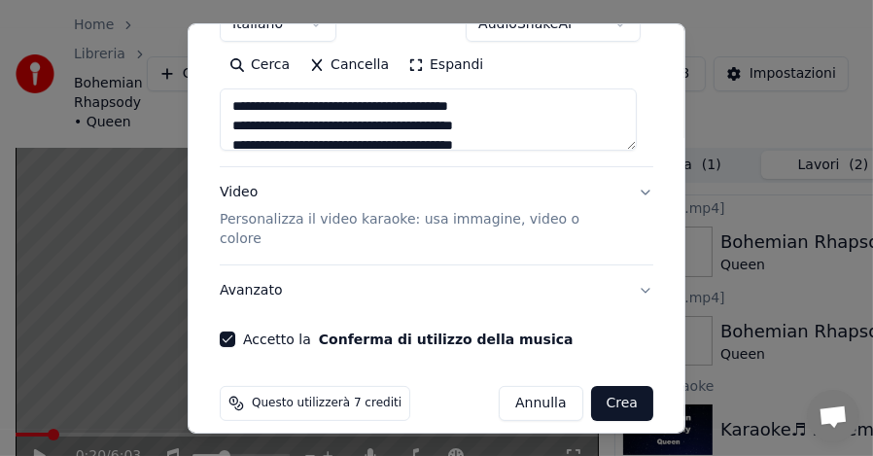
type textarea "**********"
click at [629, 192] on button "Video Personalizza il video karaoke: usa immagine, video o colore" at bounding box center [437, 215] width 434 height 97
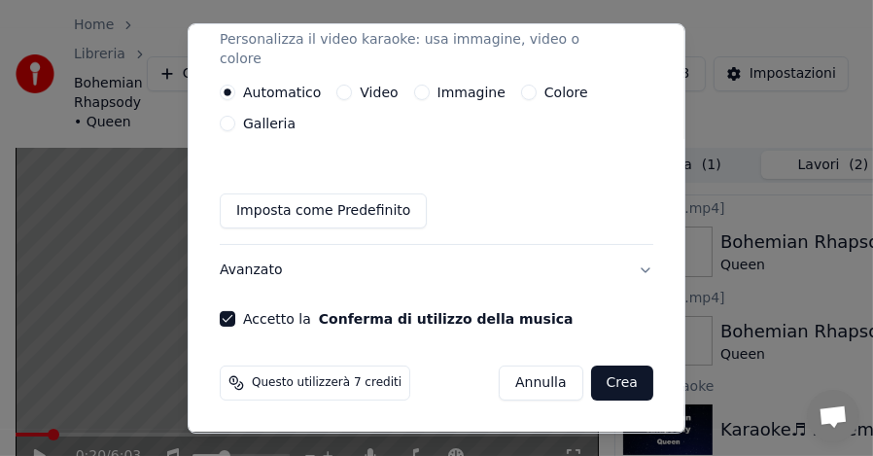
scroll to position [359, 0]
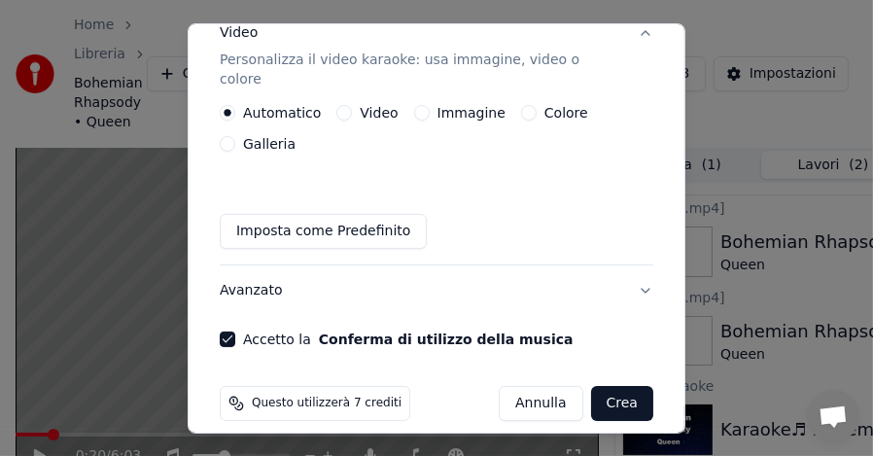
click at [338, 105] on button "Video" at bounding box center [344, 113] width 16 height 16
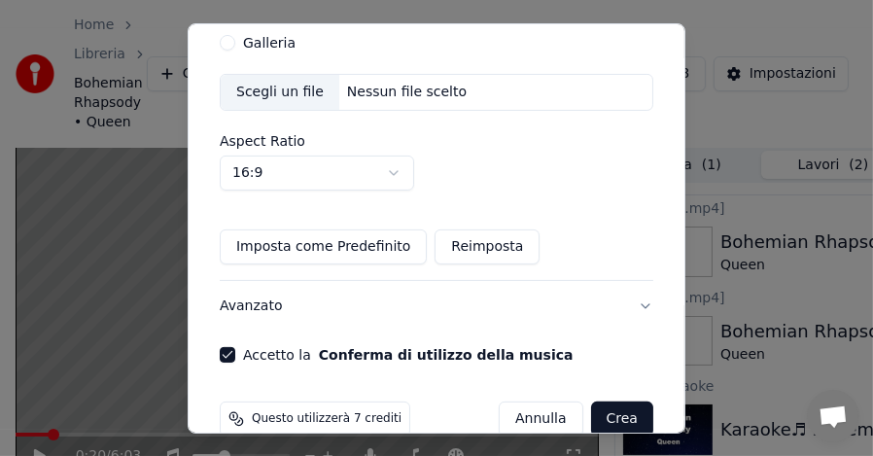
scroll to position [476, 0]
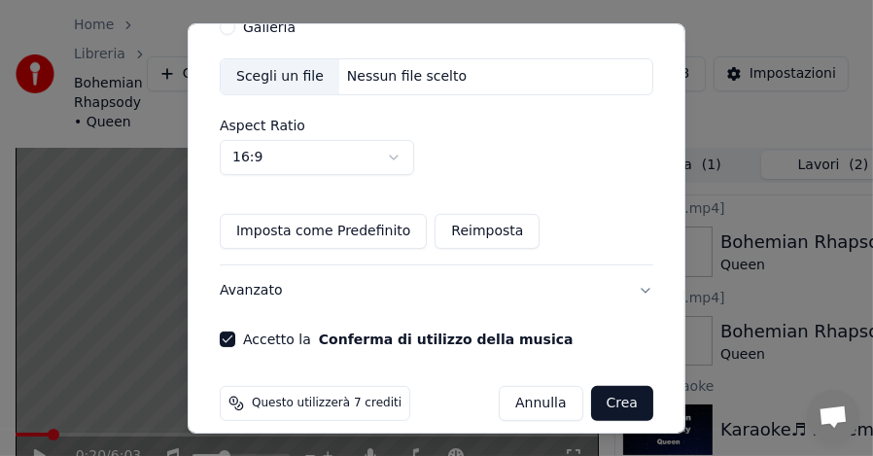
click at [606, 391] on button "Crea" at bounding box center [622, 403] width 62 height 35
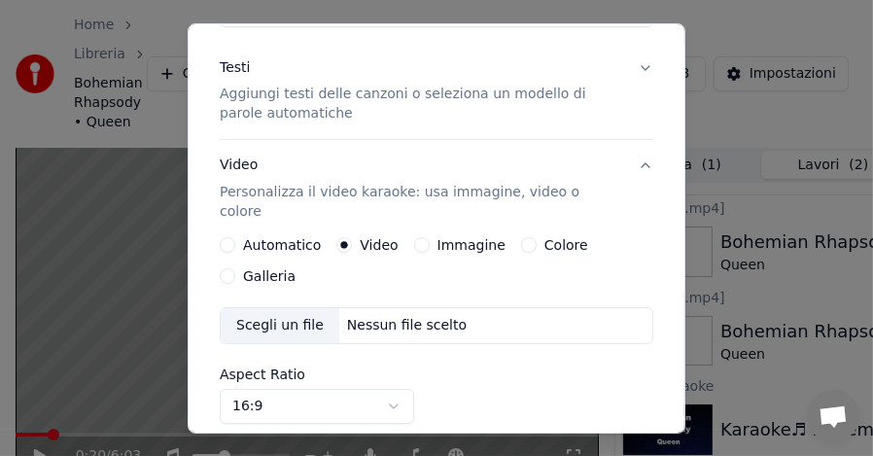
scroll to position [0, 0]
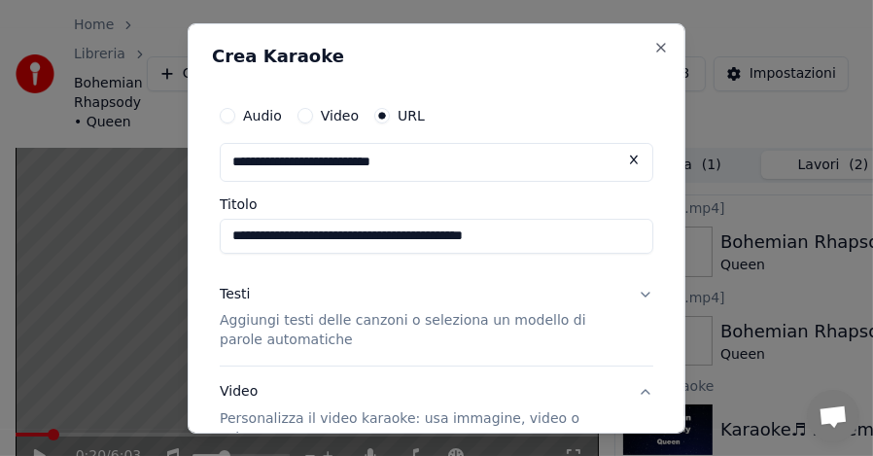
click at [306, 115] on button "Video" at bounding box center [306, 115] width 16 height 16
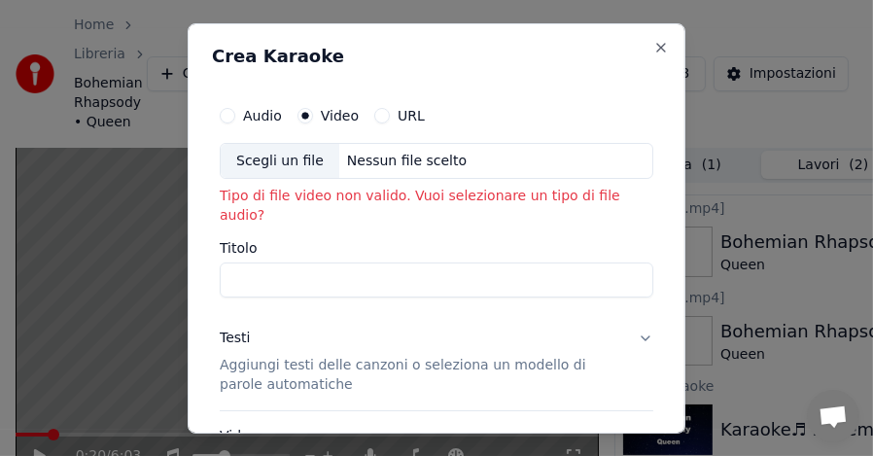
click at [378, 113] on button "URL" at bounding box center [382, 115] width 16 height 16
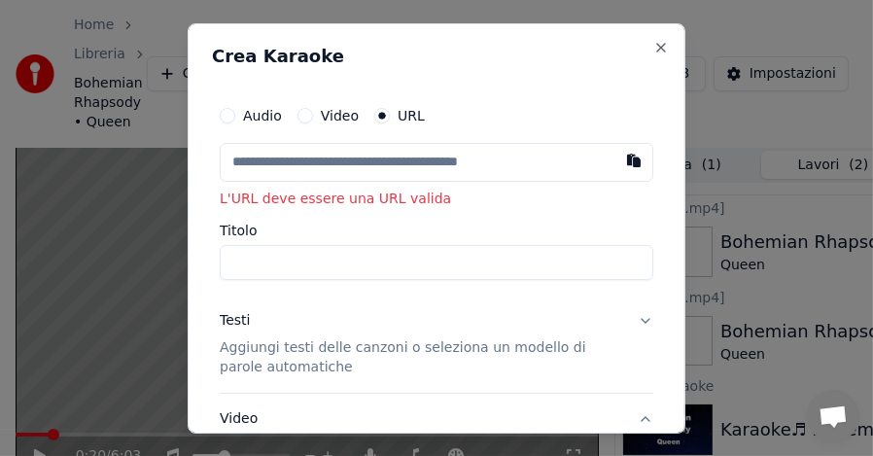
click at [260, 355] on p "Aggiungi testi delle canzoni o seleziona un modello di parole automatiche" at bounding box center [421, 357] width 403 height 39
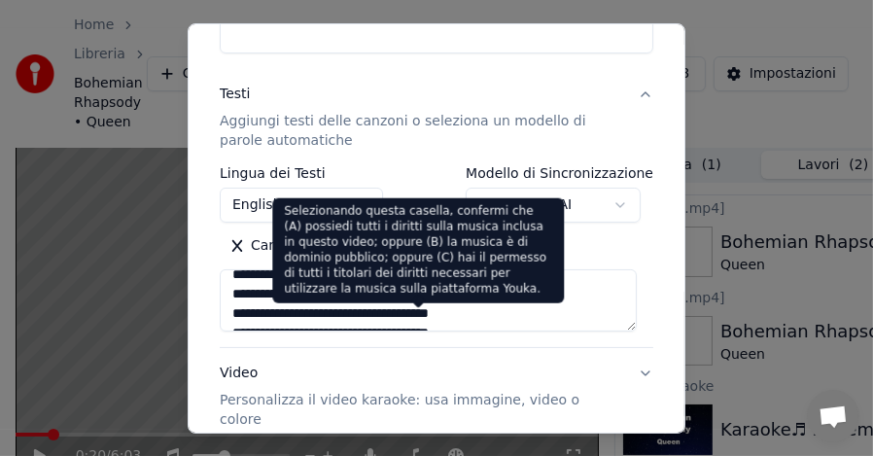
scroll to position [407, 0]
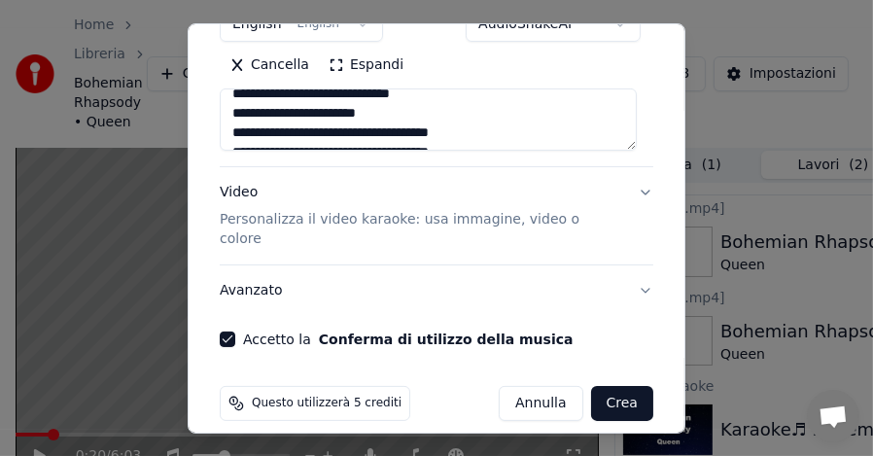
type textarea "**********"
click at [597, 388] on button "Crea" at bounding box center [622, 403] width 62 height 35
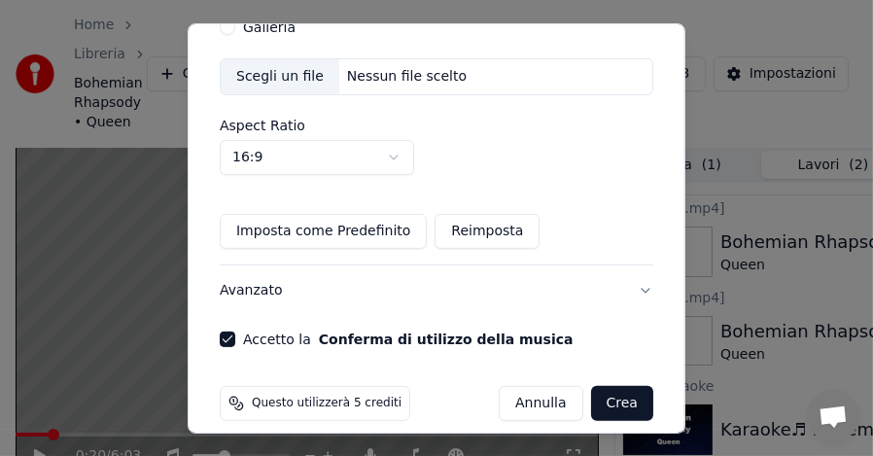
scroll to position [0, 0]
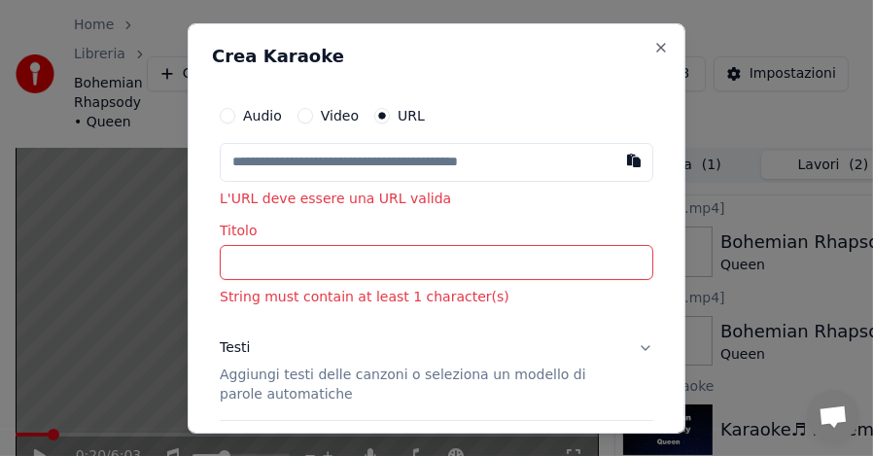
click at [301, 265] on input "Titolo" at bounding box center [437, 262] width 434 height 35
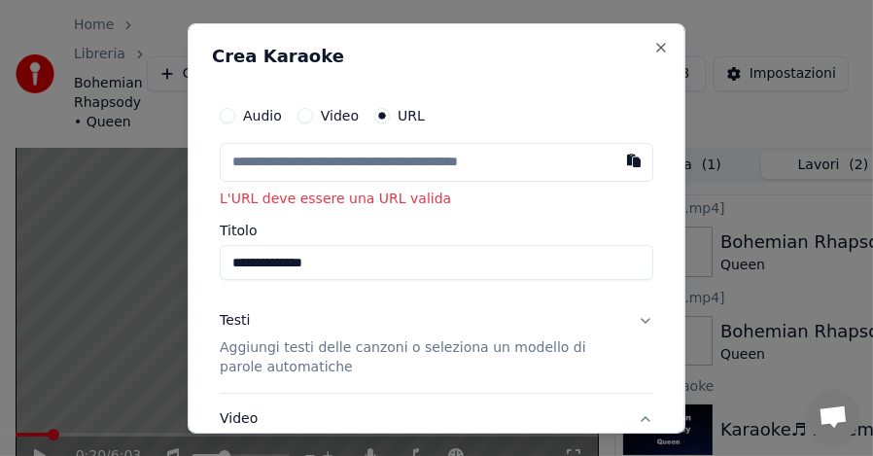
click at [276, 266] on input "**********" at bounding box center [437, 262] width 434 height 35
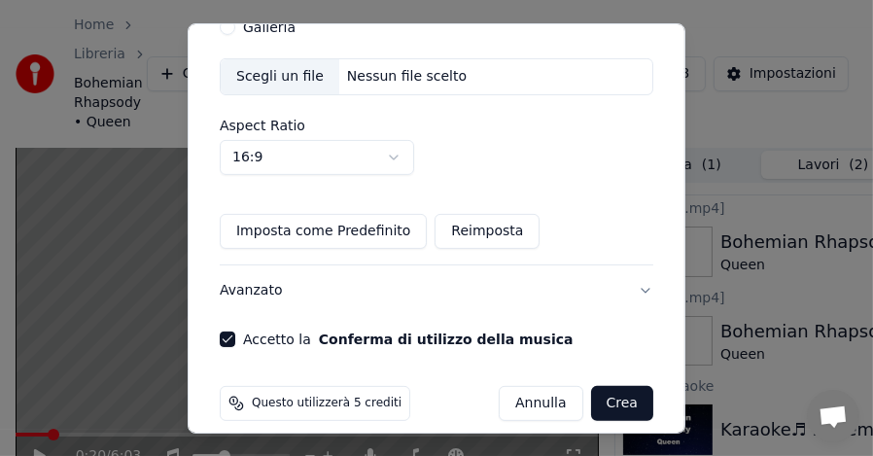
type input "**********"
click at [612, 390] on button "Crea" at bounding box center [622, 403] width 62 height 35
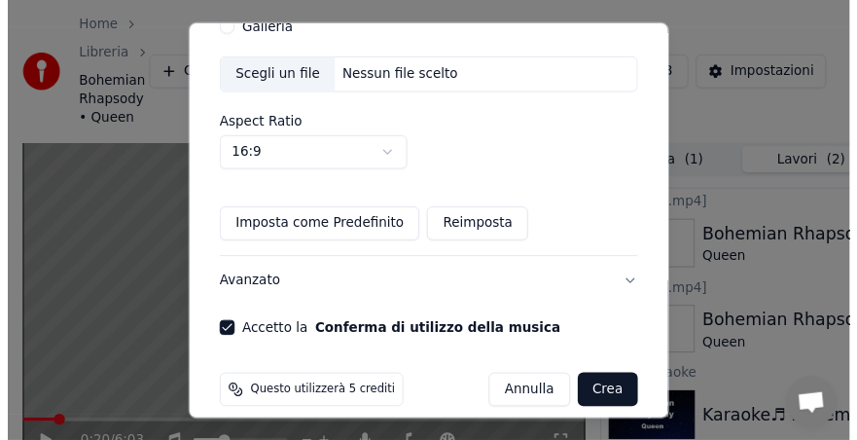
scroll to position [0, 0]
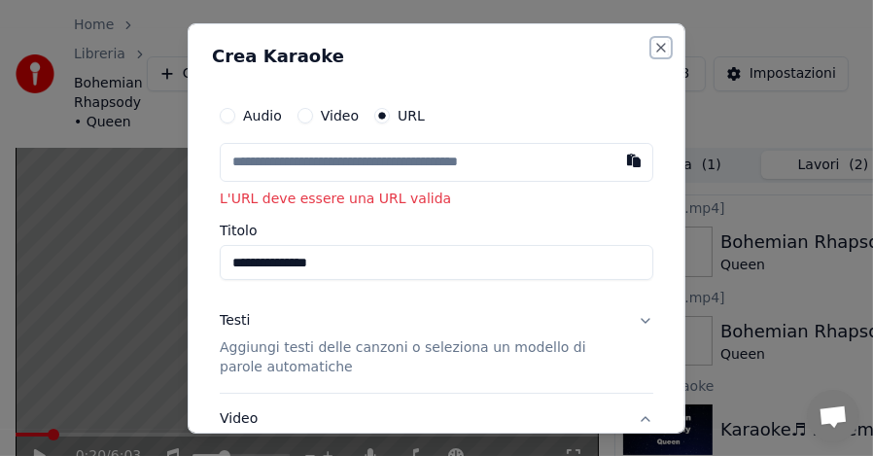
click at [653, 46] on button "Close" at bounding box center [661, 47] width 16 height 16
